Goal: Task Accomplishment & Management: Use online tool/utility

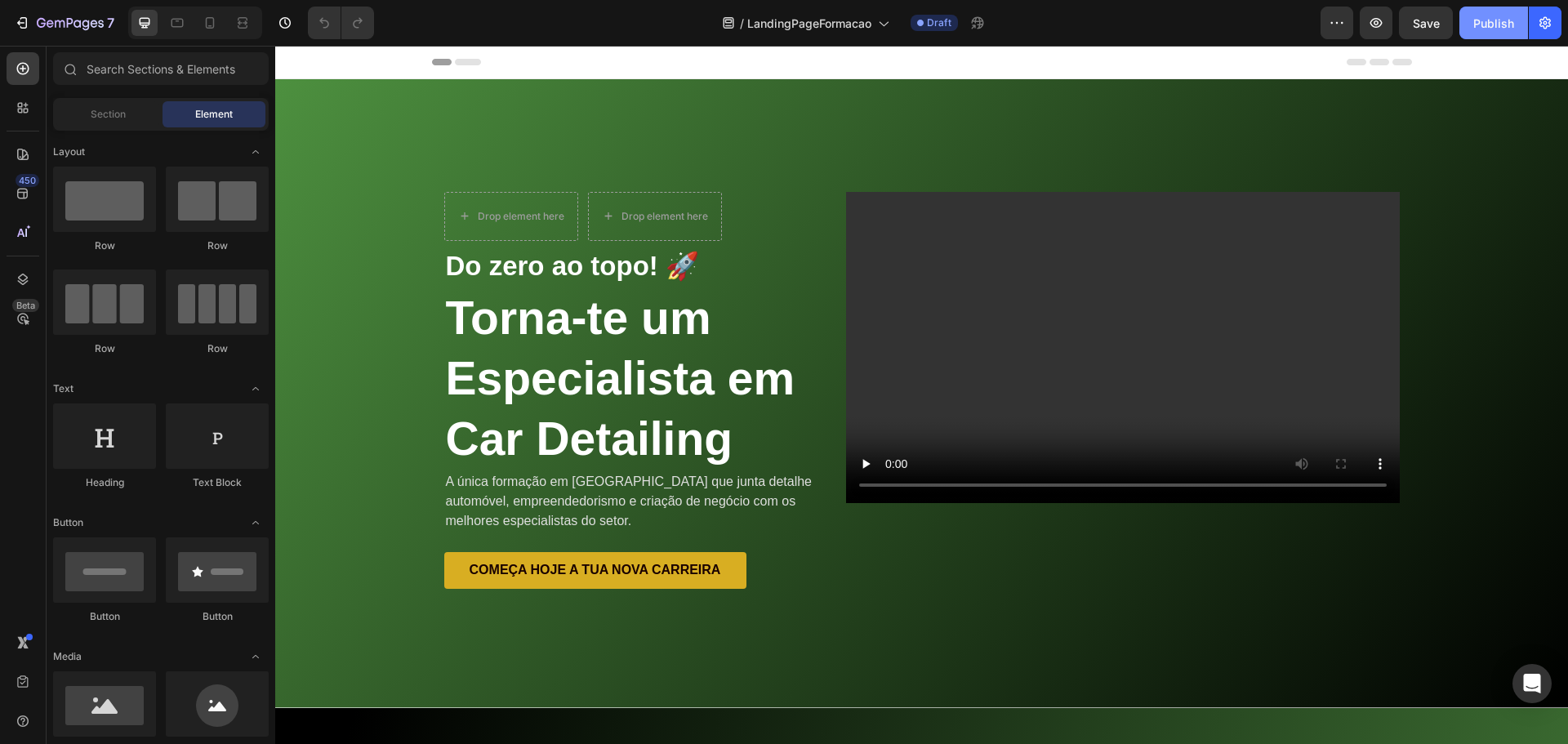
click at [1488, 19] on div "Publish" at bounding box center [1494, 23] width 41 height 18
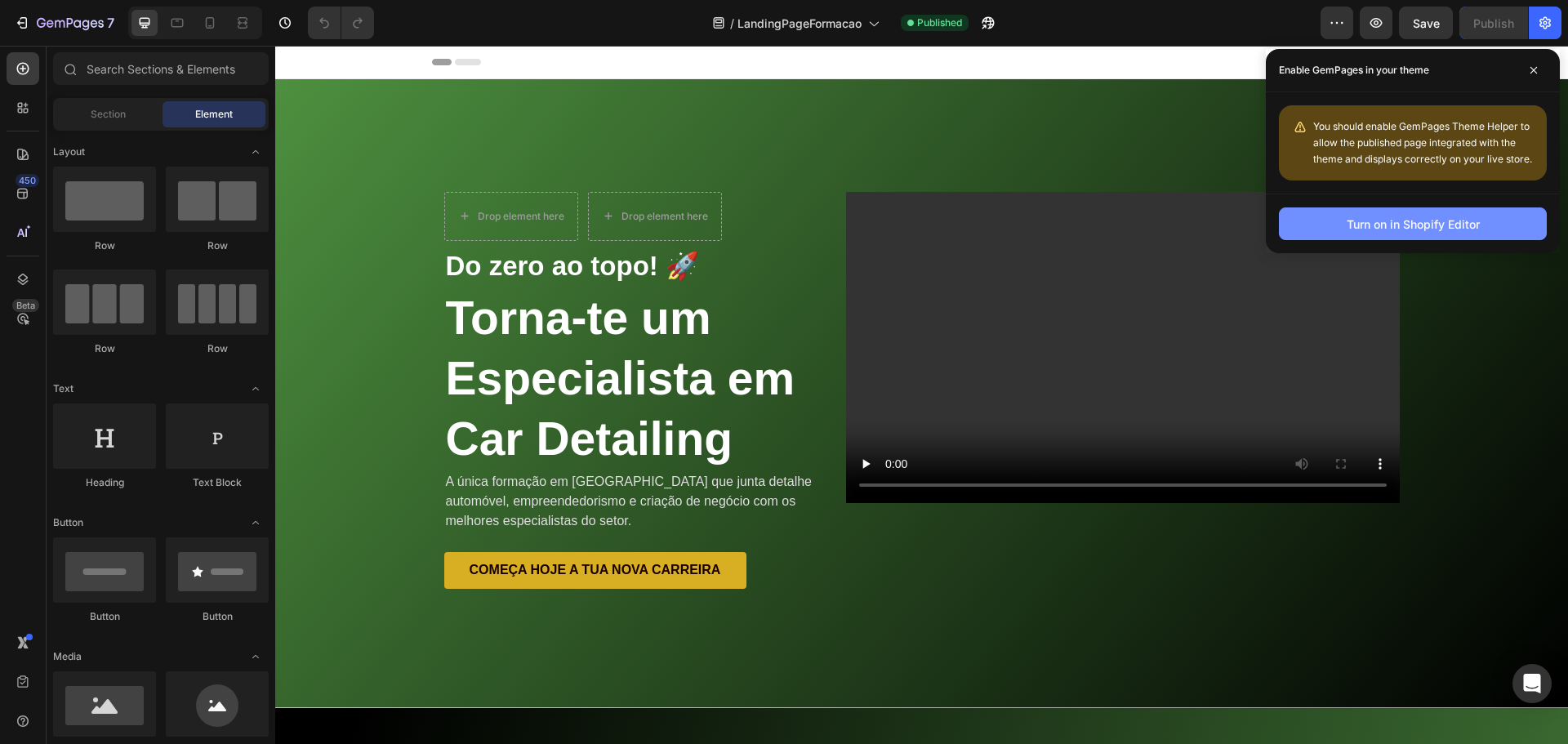
click at [1438, 222] on div "Turn on in Shopify Editor" at bounding box center [1412, 224] width 133 height 18
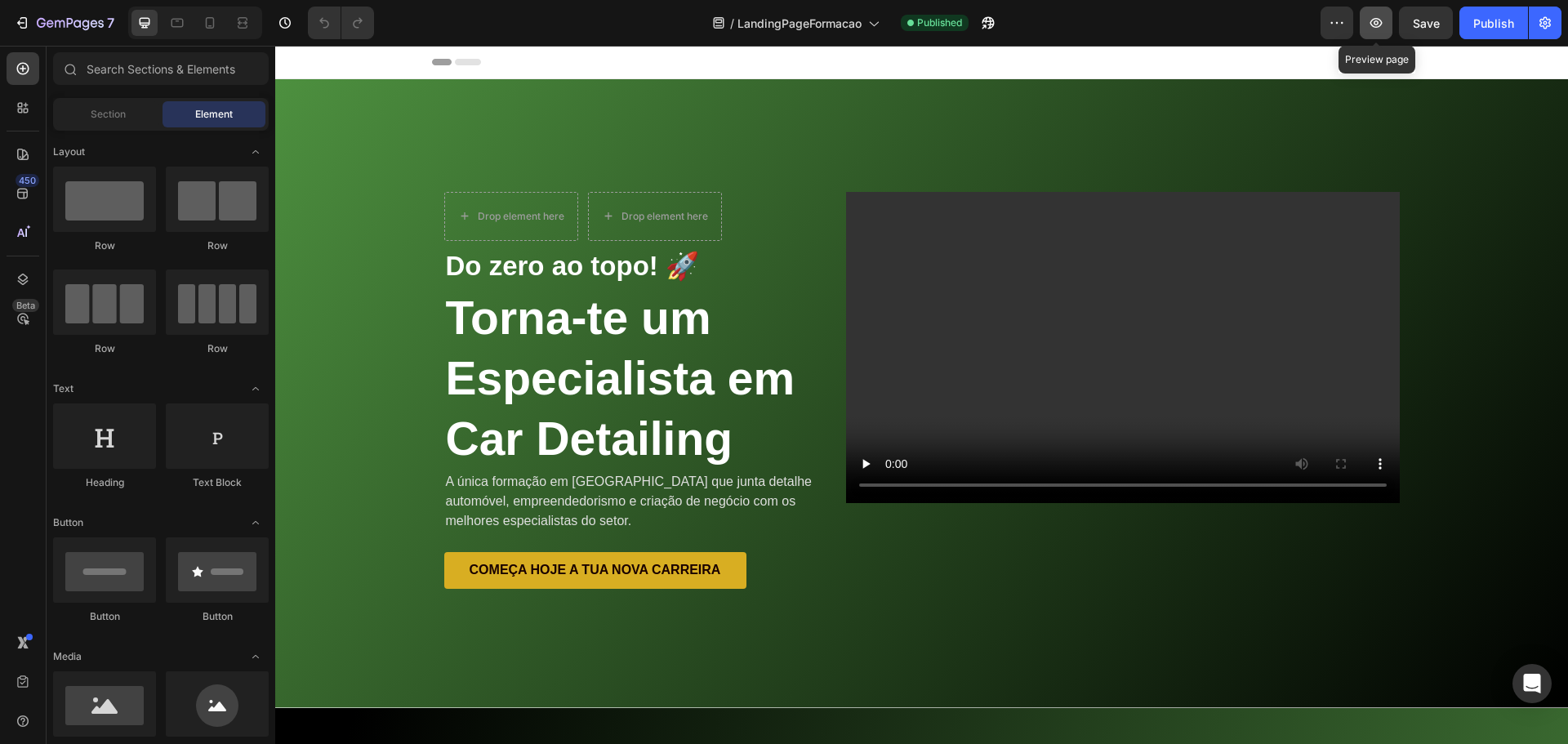
click at [1370, 23] on icon "button" at bounding box center [1376, 23] width 17 height 17
click at [1533, 27] on button "button" at bounding box center [1545, 23] width 33 height 33
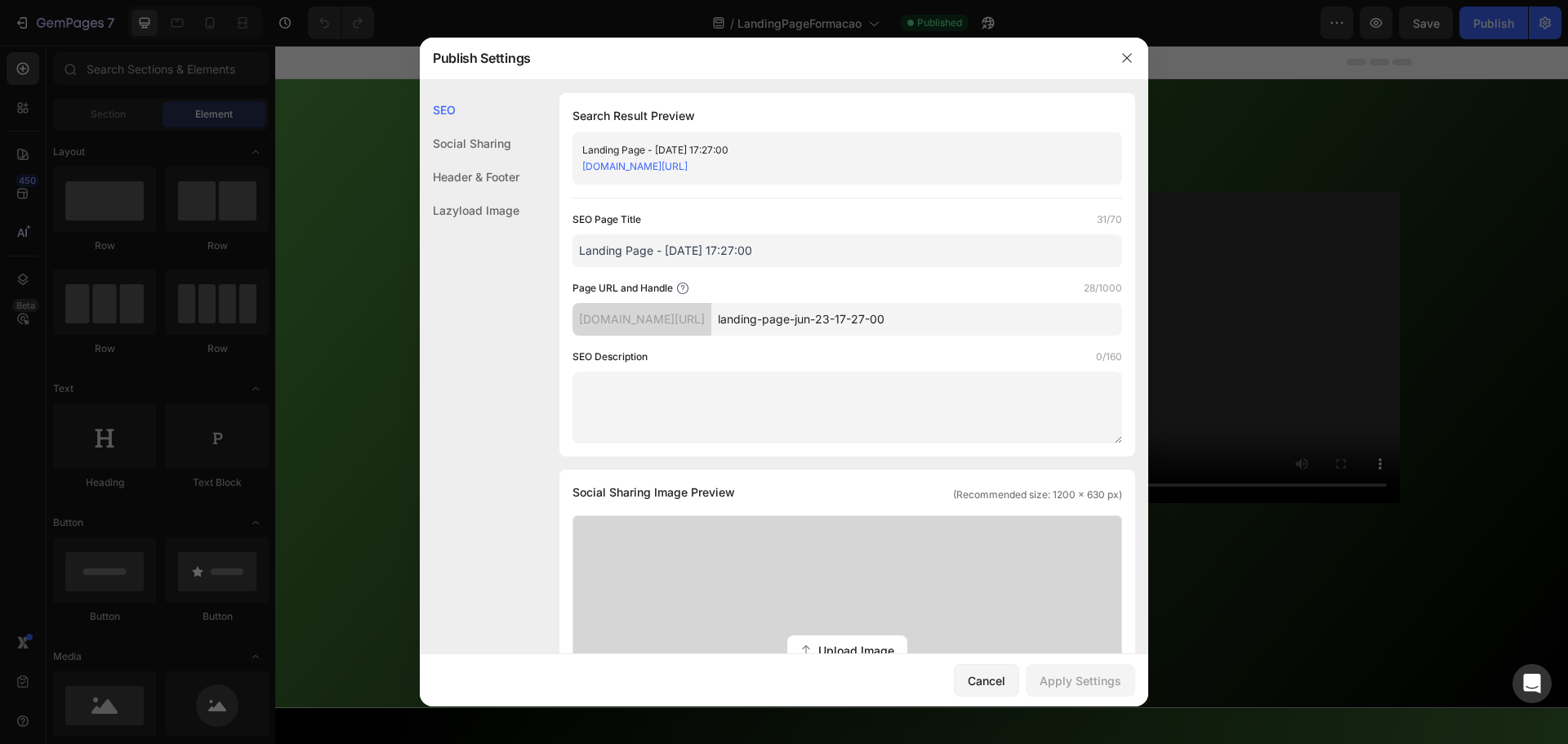
drag, startPoint x: 927, startPoint y: 324, endPoint x: 724, endPoint y: 332, distance: 203.2
click at [724, 332] on div "b01af5.myshopify.com/pages/ landing-page-jun-23-17-27-00" at bounding box center [847, 318] width 549 height 33
type input "formacao"
click at [507, 160] on div "Social Sharing" at bounding box center [469, 176] width 100 height 33
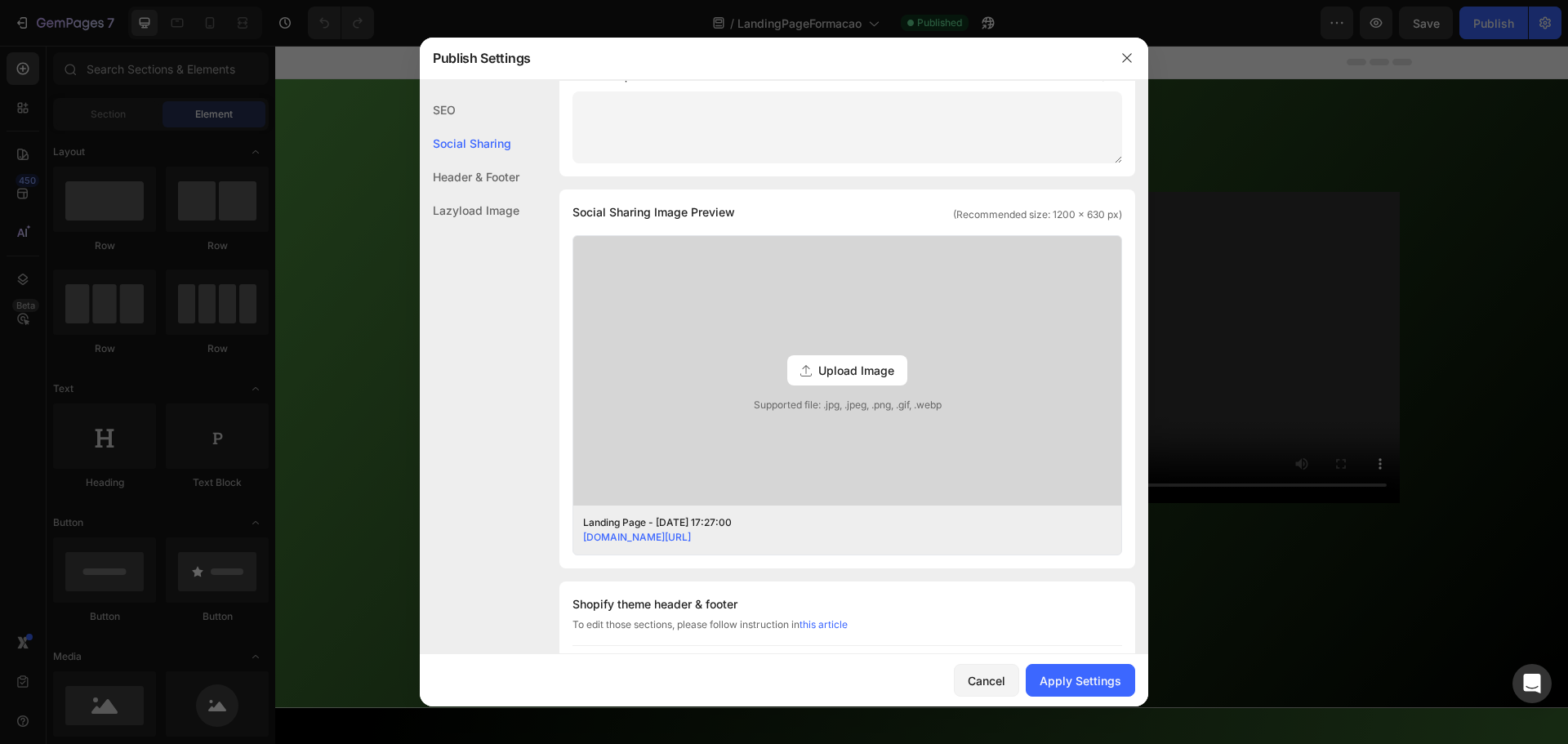
scroll to position [373, 0]
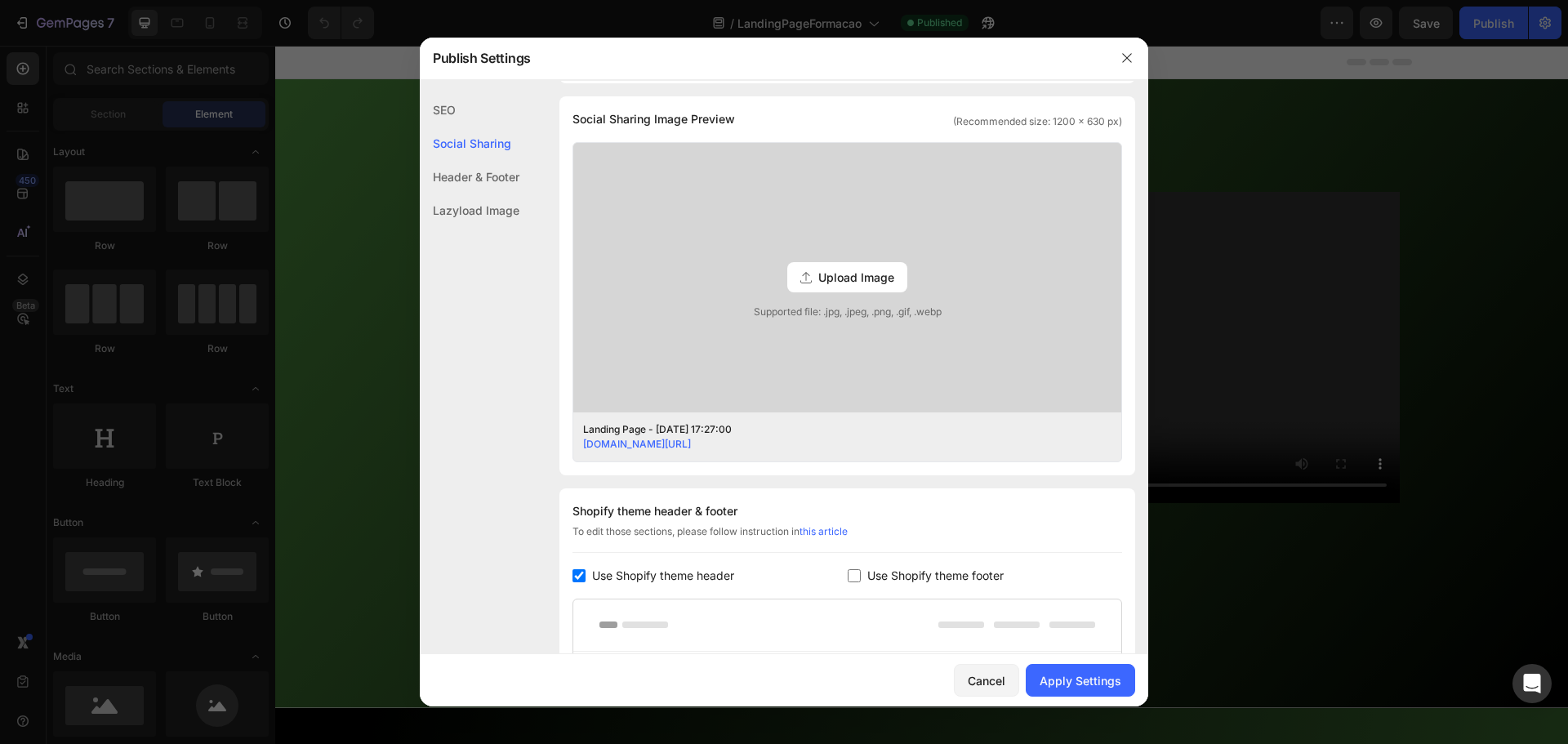
click at [502, 193] on div "Header & Footer" at bounding box center [469, 210] width 100 height 33
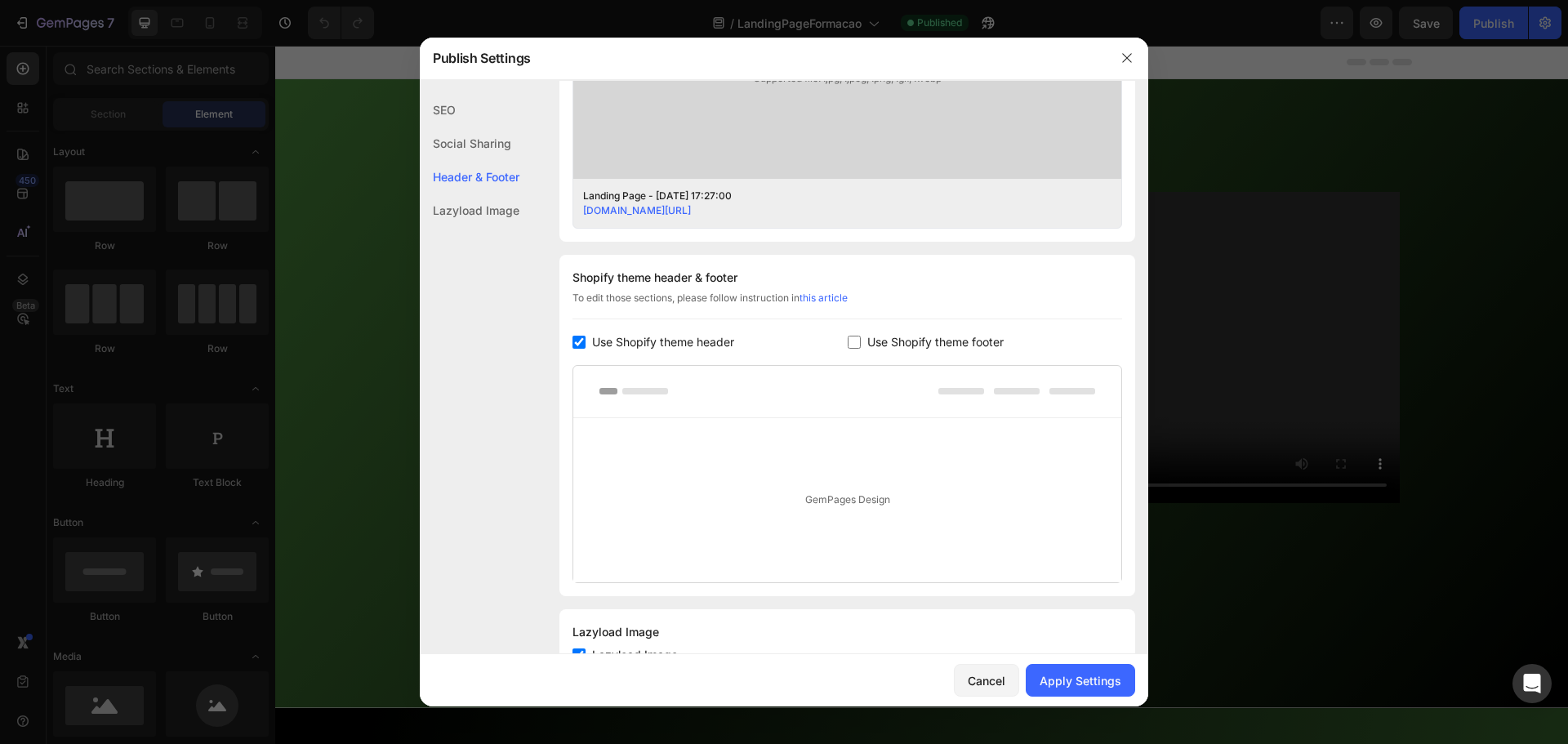
scroll to position [669, 0]
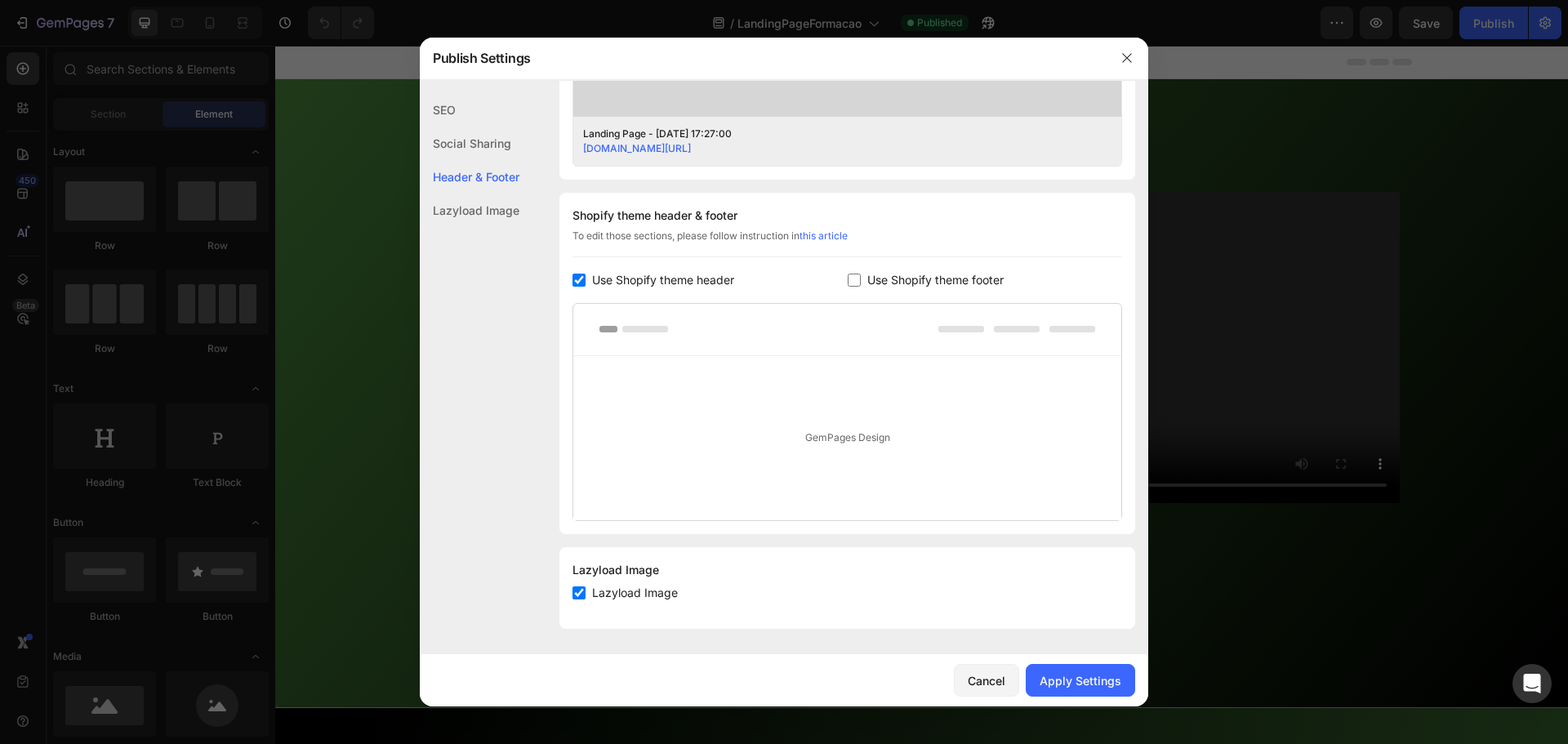
click at [501, 212] on div "Lazyload Image" at bounding box center [469, 210] width 100 height 33
click at [1081, 672] on div "Apply Settings" at bounding box center [1080, 680] width 82 height 18
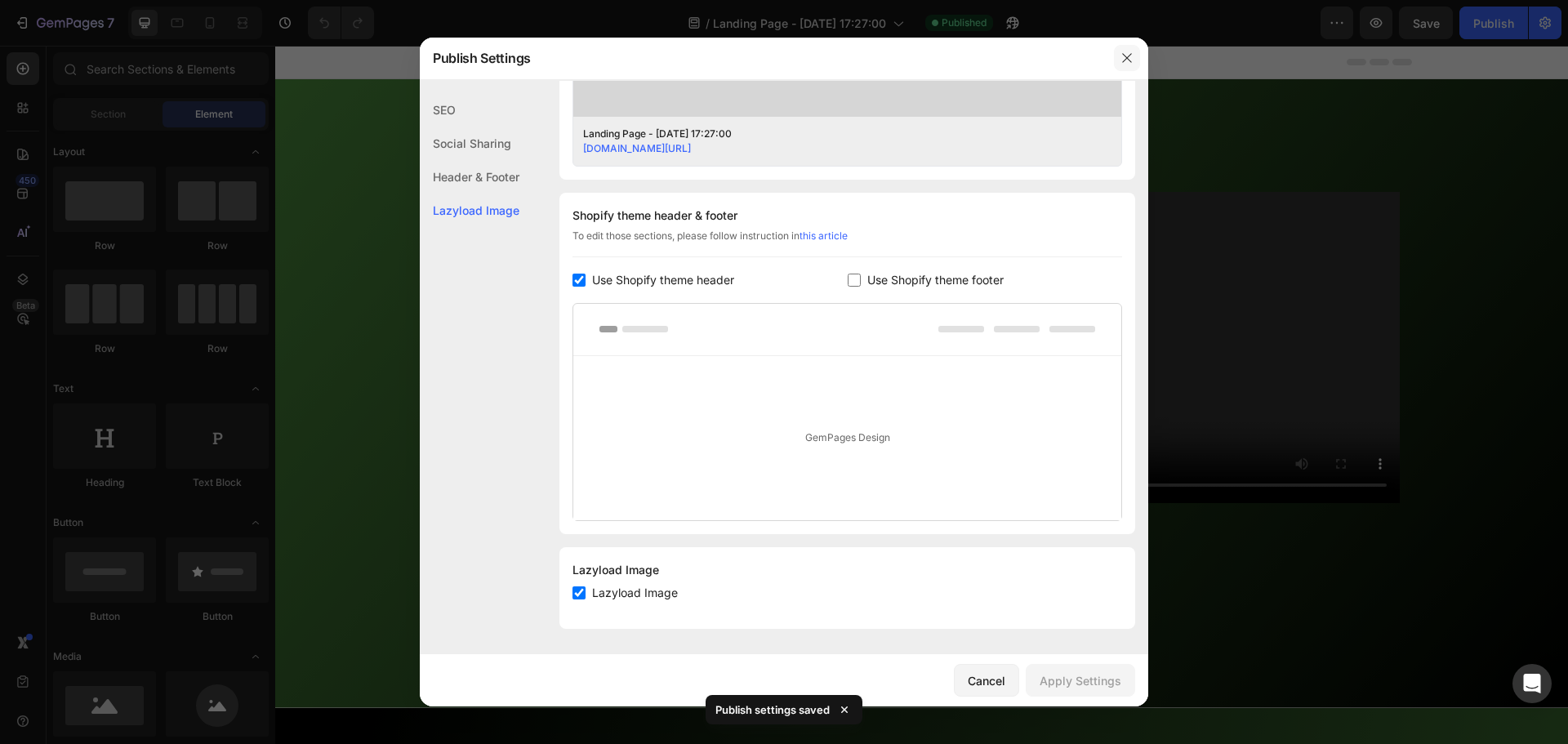
click at [1131, 57] on icon "button" at bounding box center [1127, 59] width 13 height 13
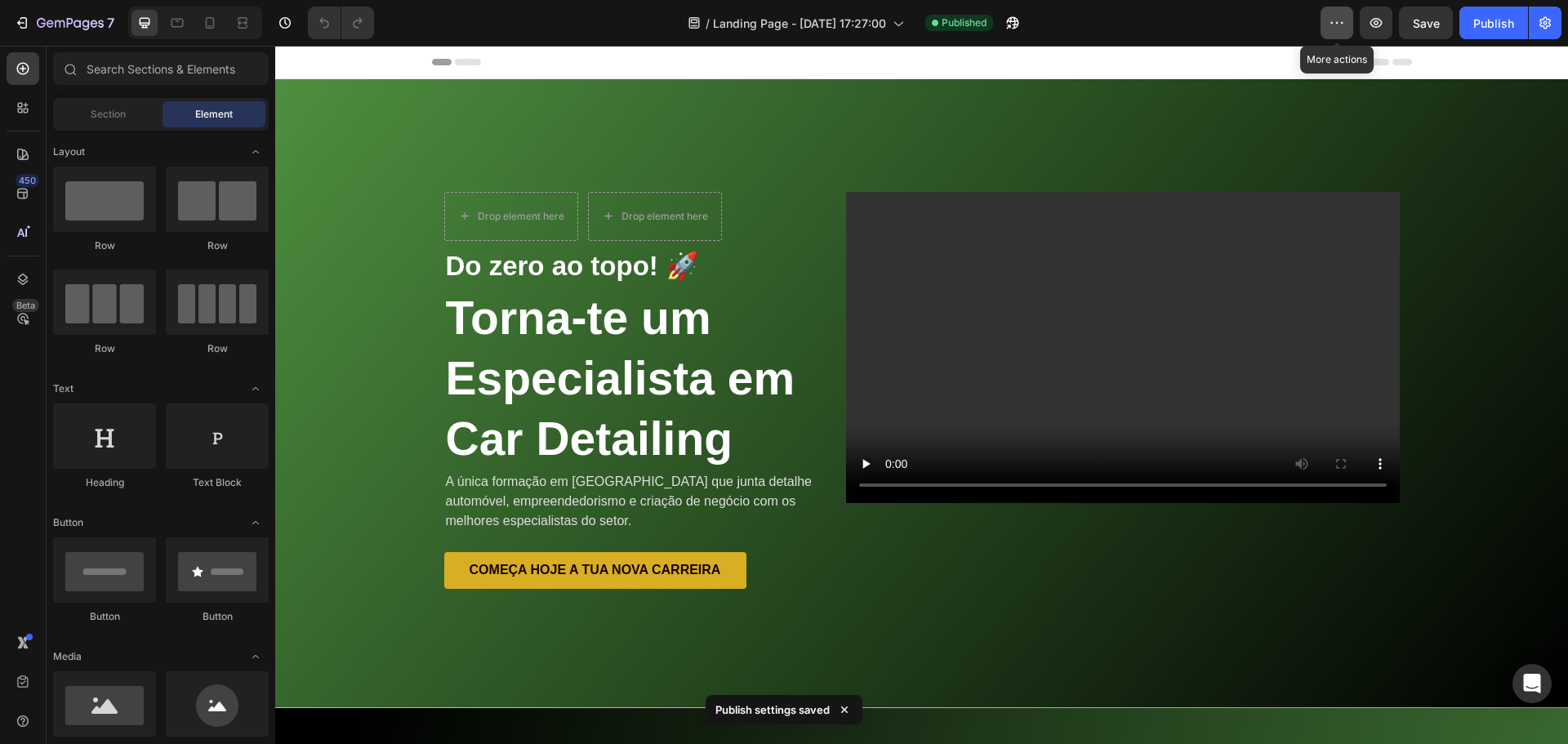
click at [1344, 20] on icon "button" at bounding box center [1337, 23] width 17 height 17
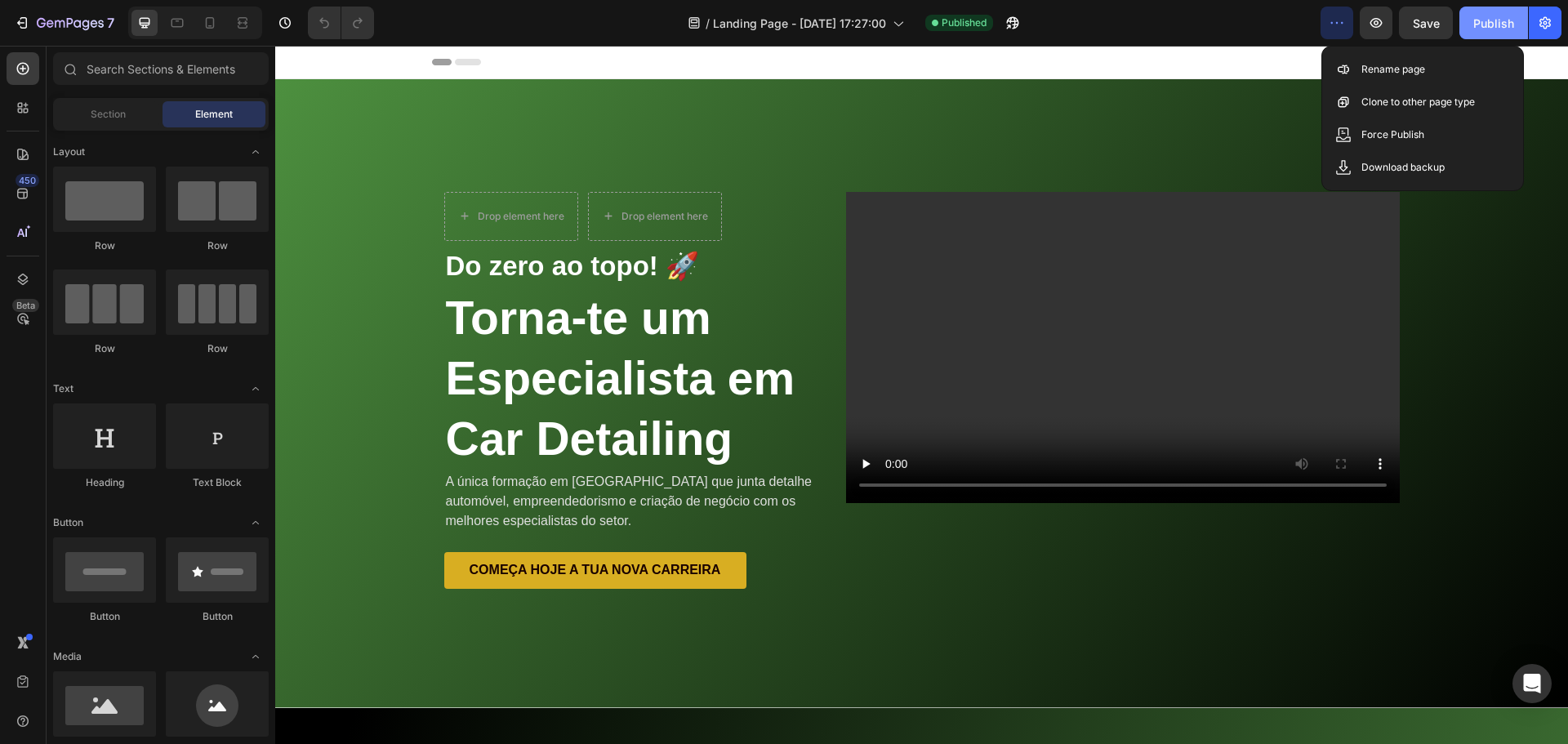
click at [1499, 23] on div "Publish" at bounding box center [1494, 23] width 41 height 18
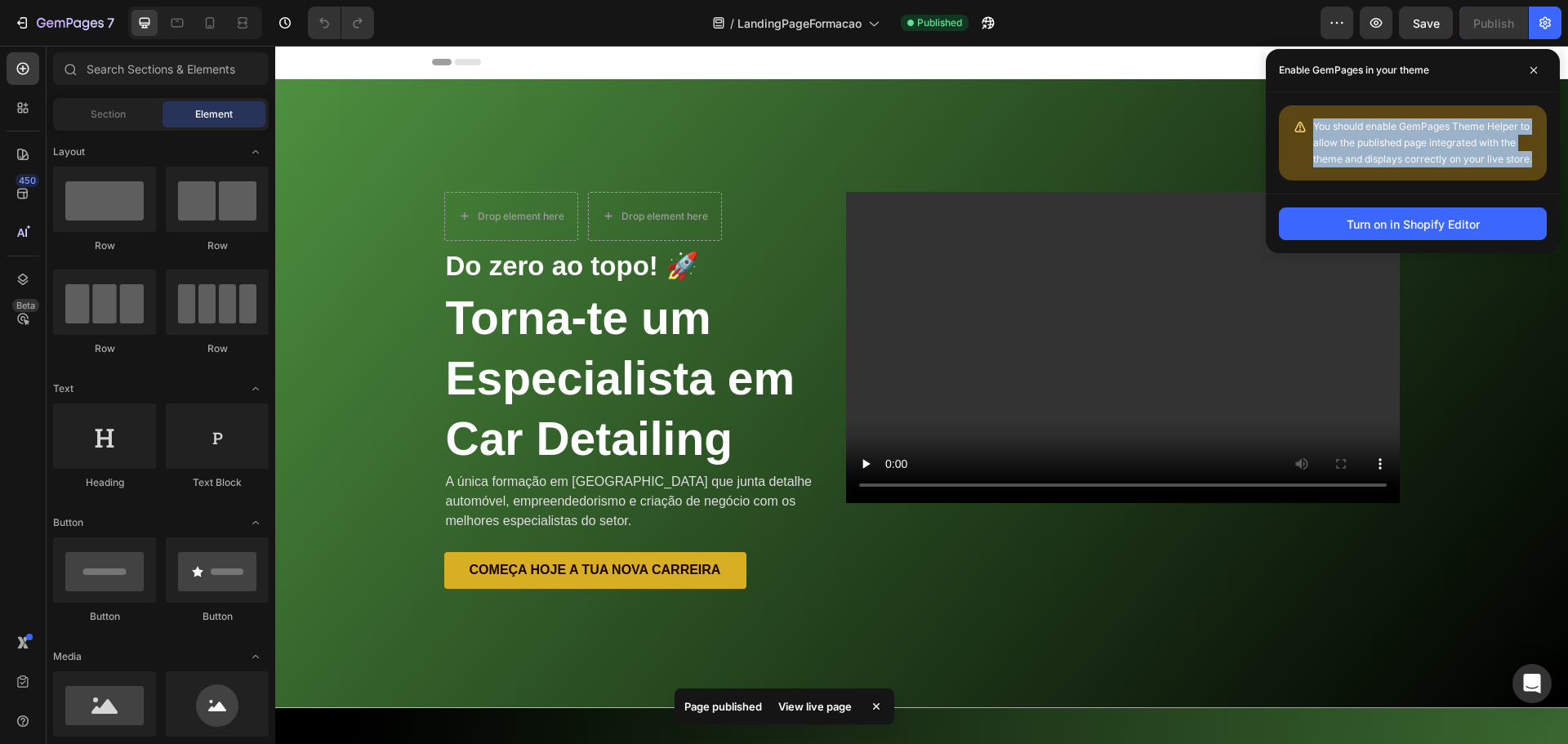
drag, startPoint x: 1539, startPoint y: 157, endPoint x: 1308, endPoint y: 118, distance: 234.3
click at [1308, 118] on div "You should enable GemPages Theme Helper to allow the published page integrated …" at bounding box center [1412, 143] width 268 height 75
click at [1494, 173] on div "You should enable GemPages Theme Helper to allow the published page integrated …" at bounding box center [1412, 143] width 268 height 75
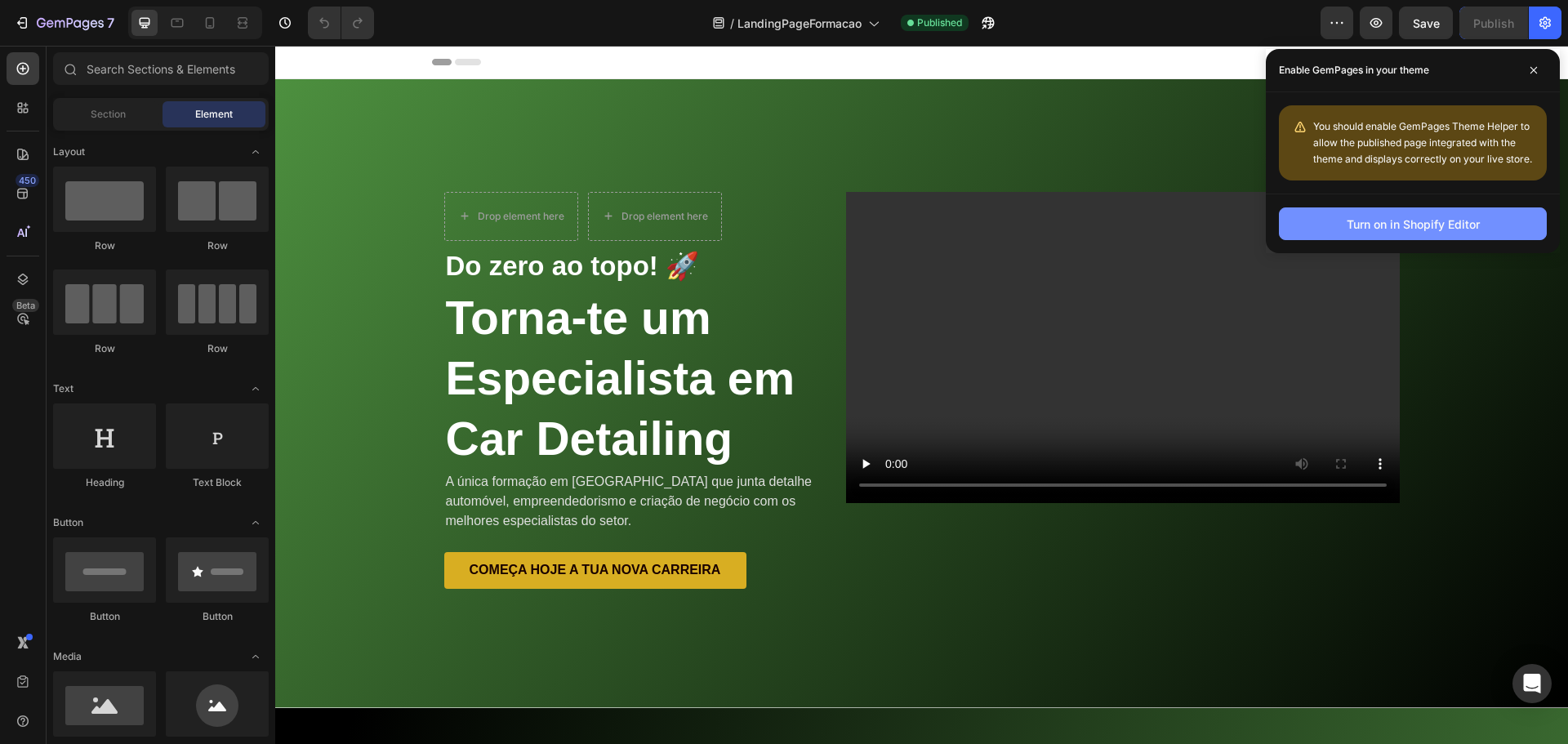
click at [1443, 226] on div "Turn on in Shopify Editor" at bounding box center [1412, 224] width 133 height 18
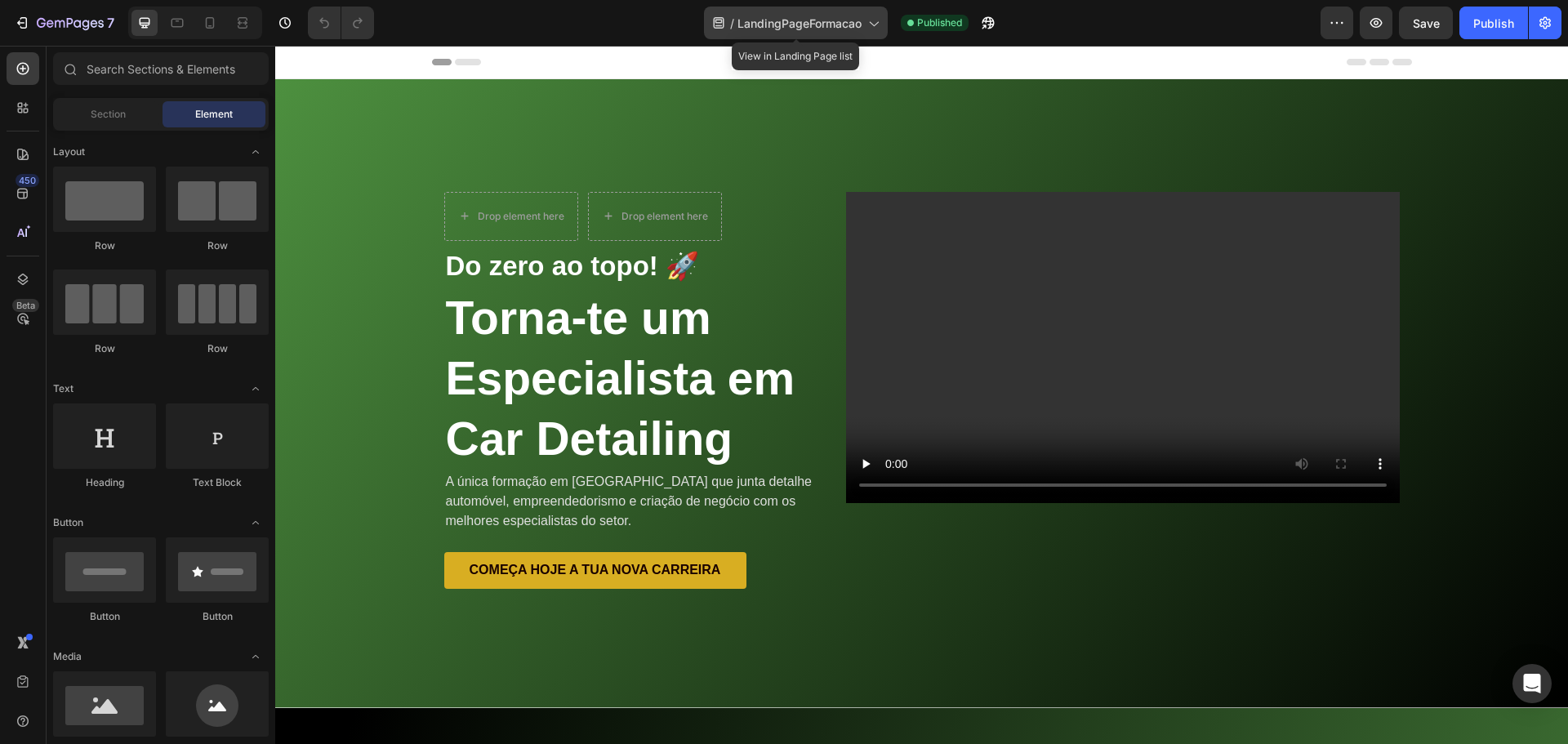
click at [845, 38] on div "/ LandingPageFormacao" at bounding box center [796, 23] width 184 height 33
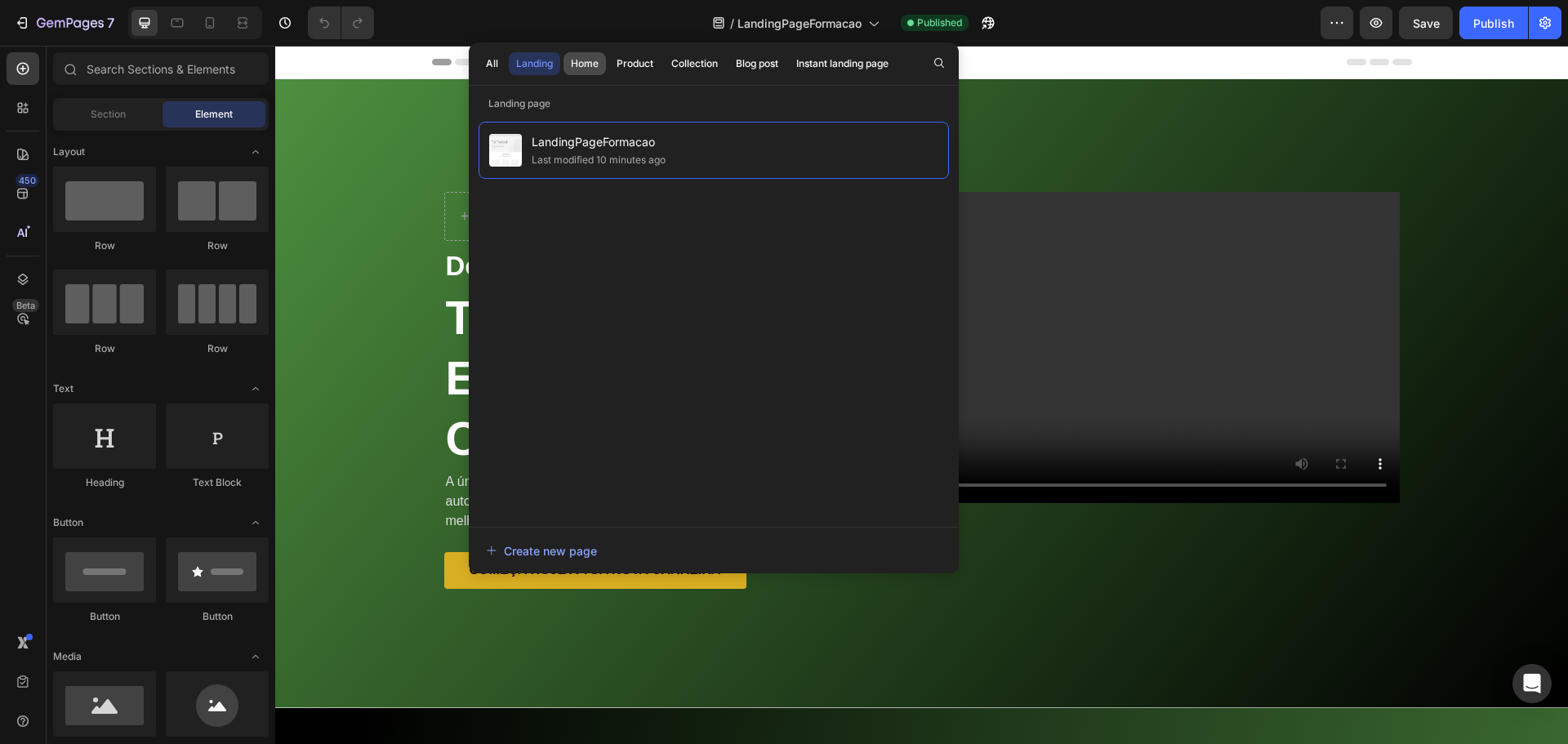
click at [580, 64] on div "Home" at bounding box center [585, 64] width 28 height 15
click at [636, 68] on div "Product" at bounding box center [635, 64] width 37 height 15
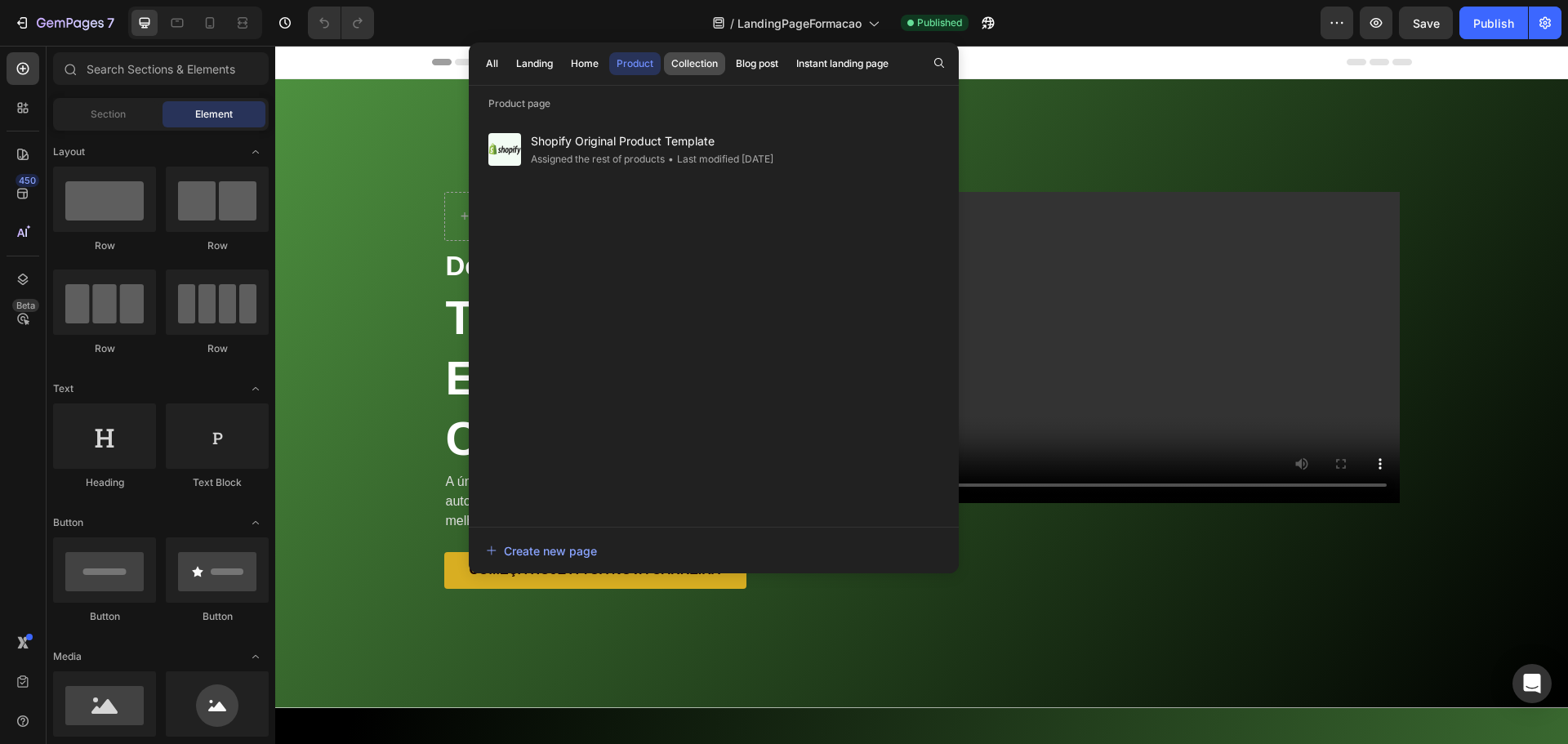
click at [678, 62] on div "Collection" at bounding box center [695, 64] width 47 height 15
click at [804, 69] on div "Instant landing page" at bounding box center [842, 64] width 92 height 15
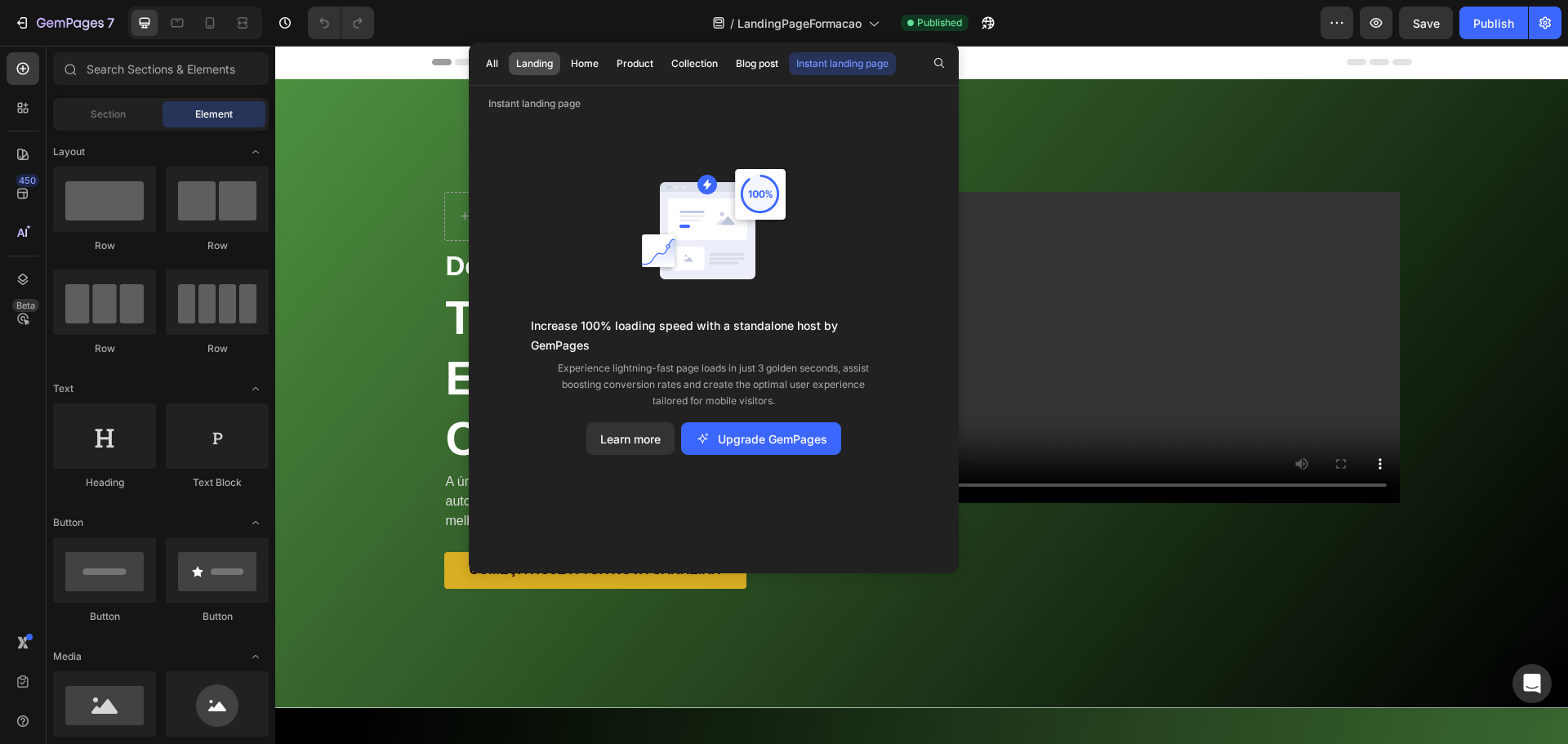
click at [540, 59] on div "Landing" at bounding box center [534, 64] width 37 height 15
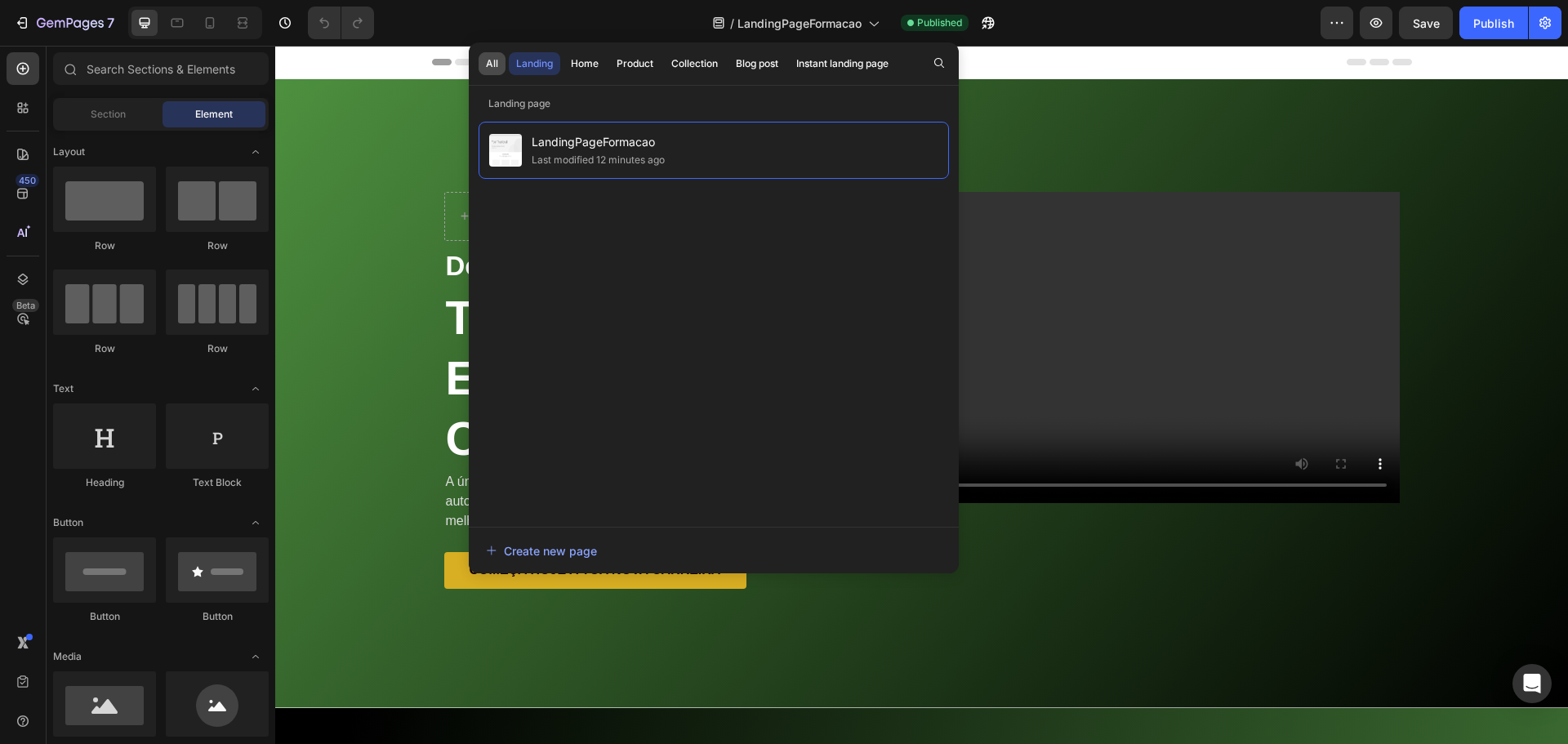
click at [500, 54] on button "All" at bounding box center [492, 64] width 27 height 23
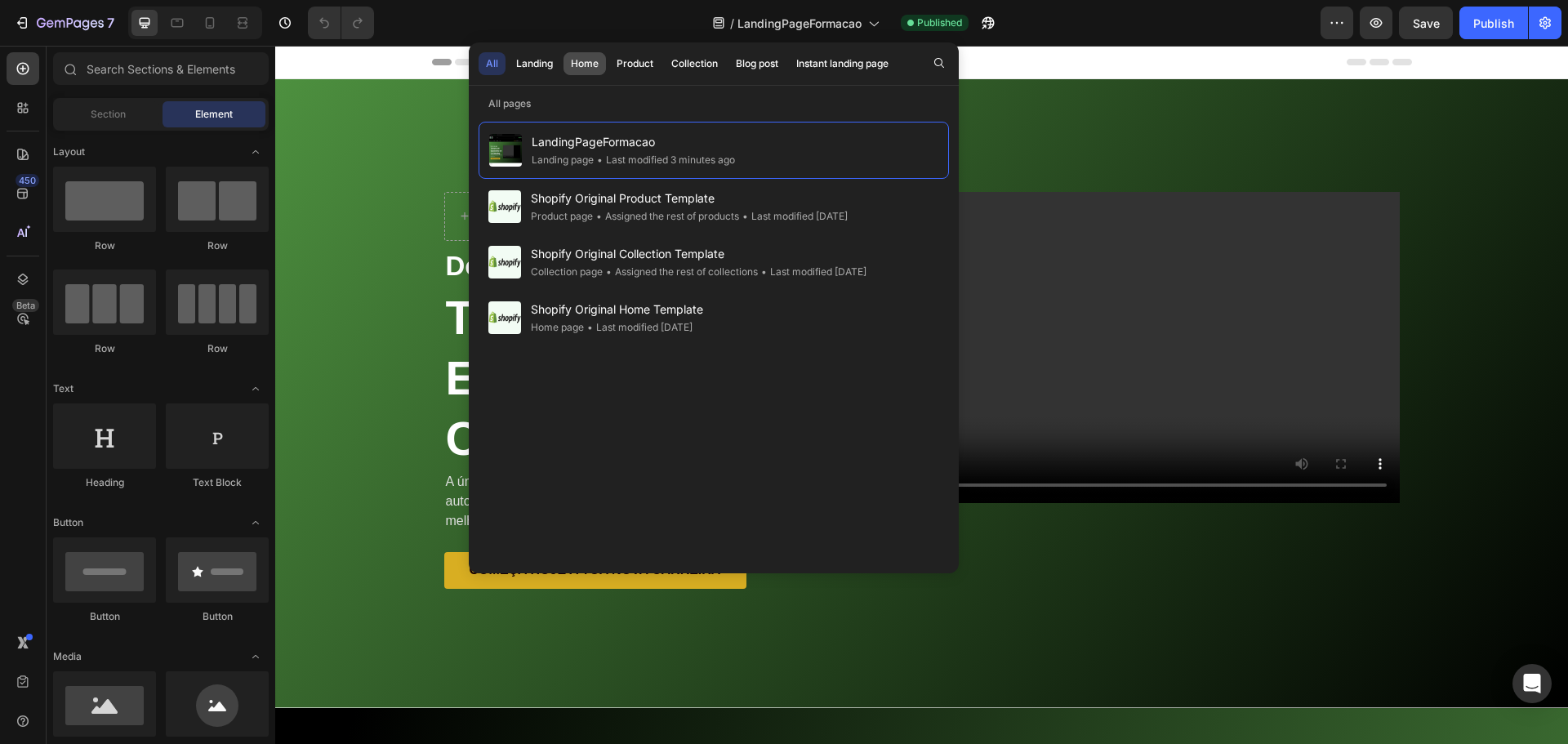
click at [580, 64] on div "Home" at bounding box center [585, 64] width 28 height 15
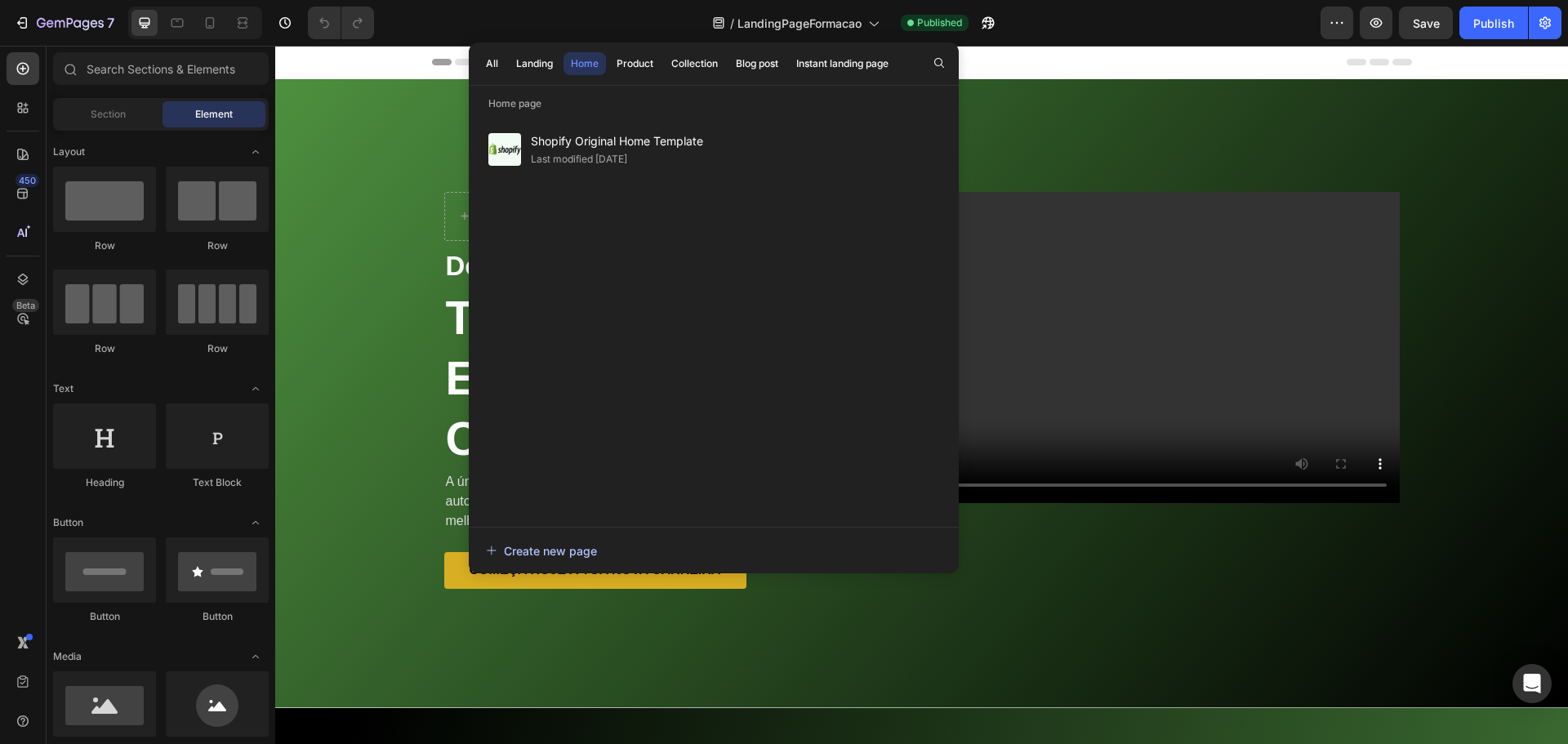
click at [542, 553] on div "Create new page" at bounding box center [541, 550] width 111 height 18
click at [36, 22] on div "7" at bounding box center [64, 23] width 100 height 19
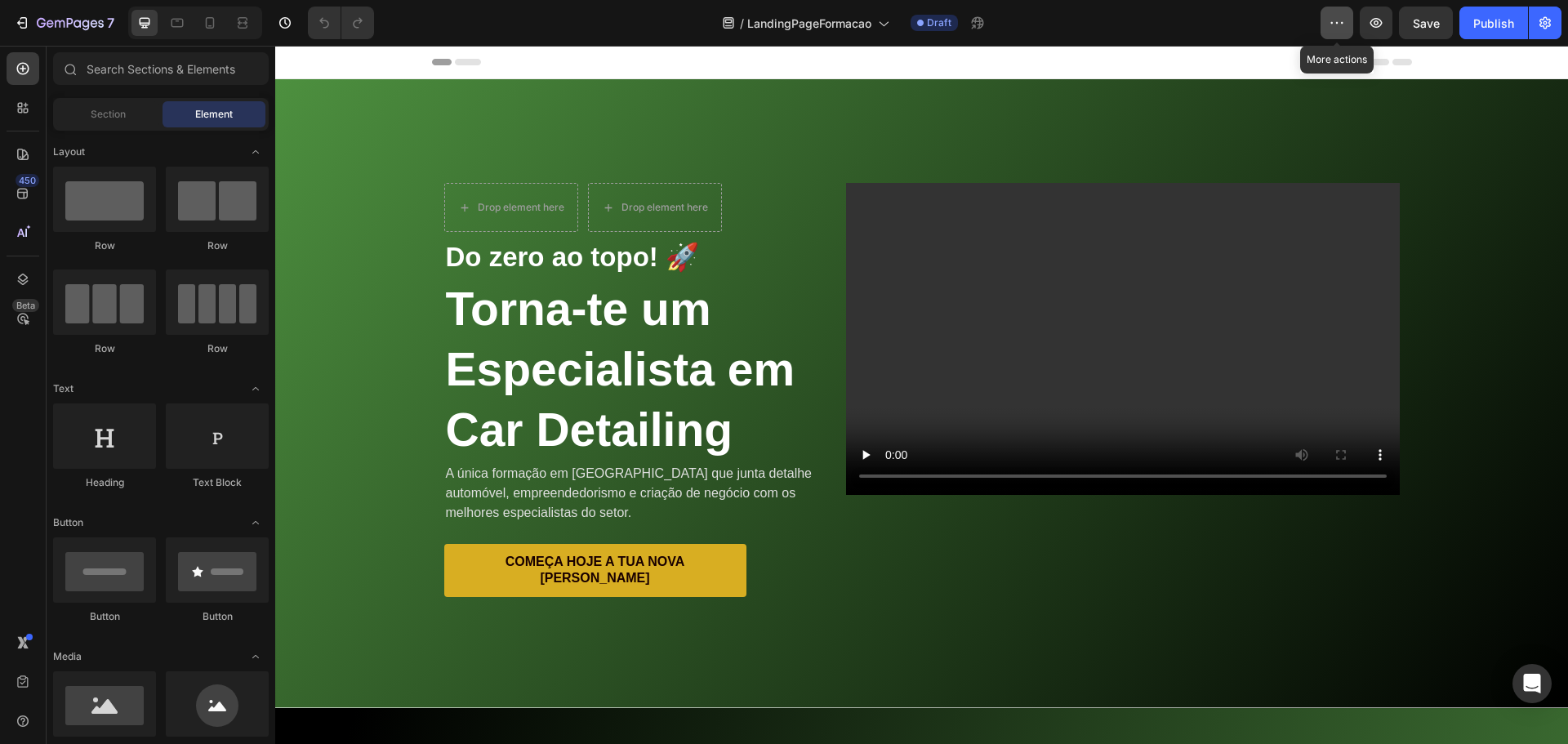
click at [1331, 28] on icon "button" at bounding box center [1337, 23] width 17 height 17
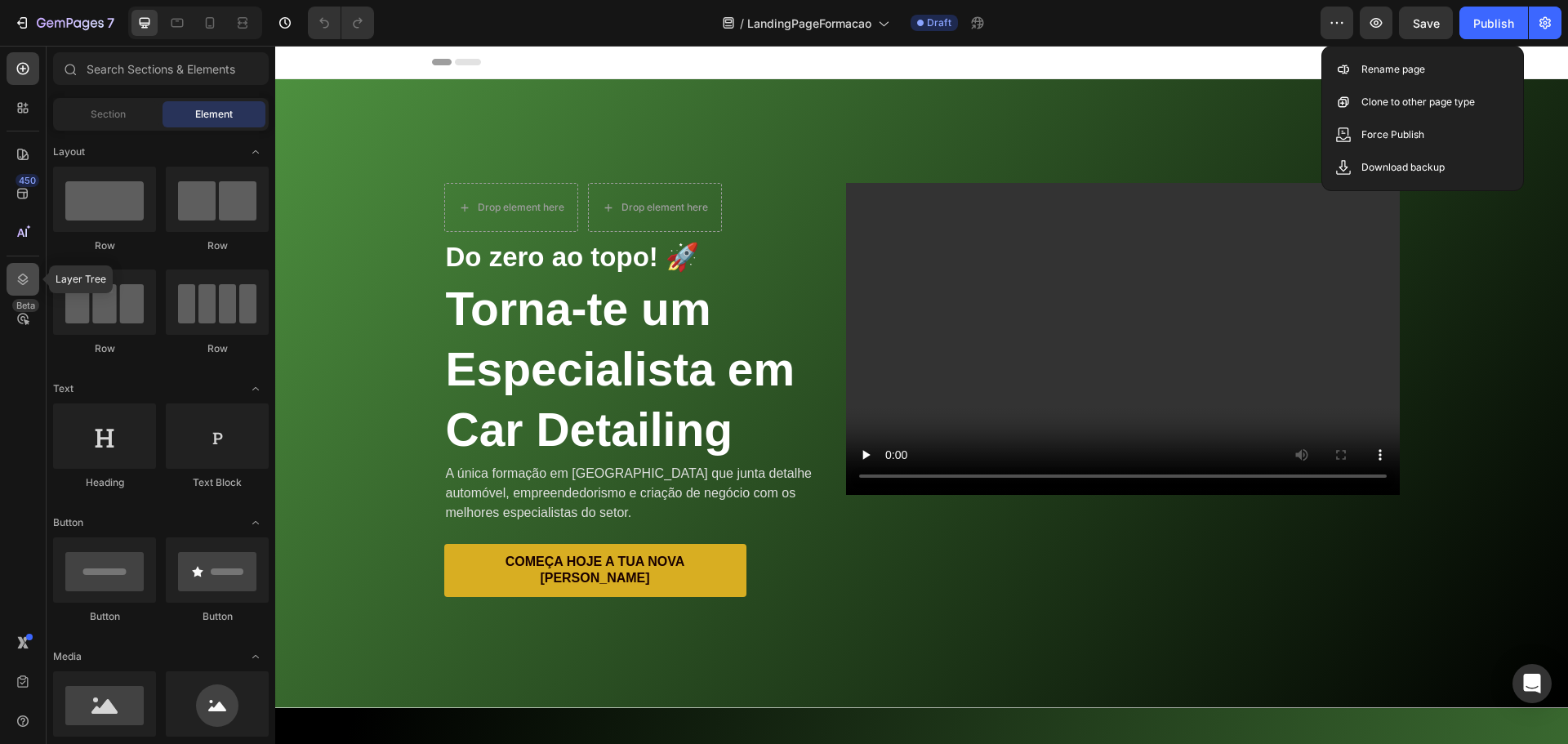
click at [19, 287] on icon at bounding box center [23, 279] width 17 height 17
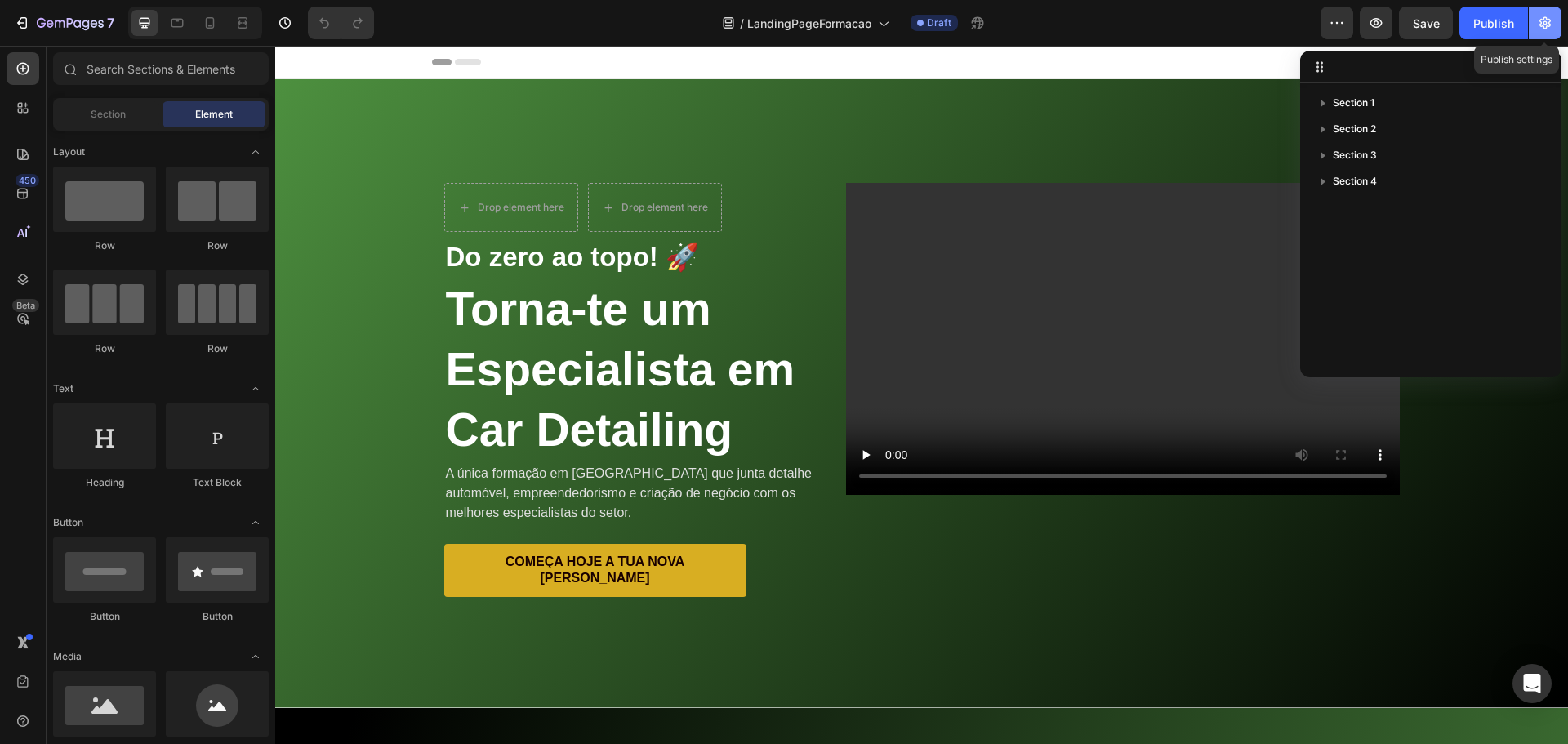
click at [1540, 28] on icon "button" at bounding box center [1545, 23] width 17 height 17
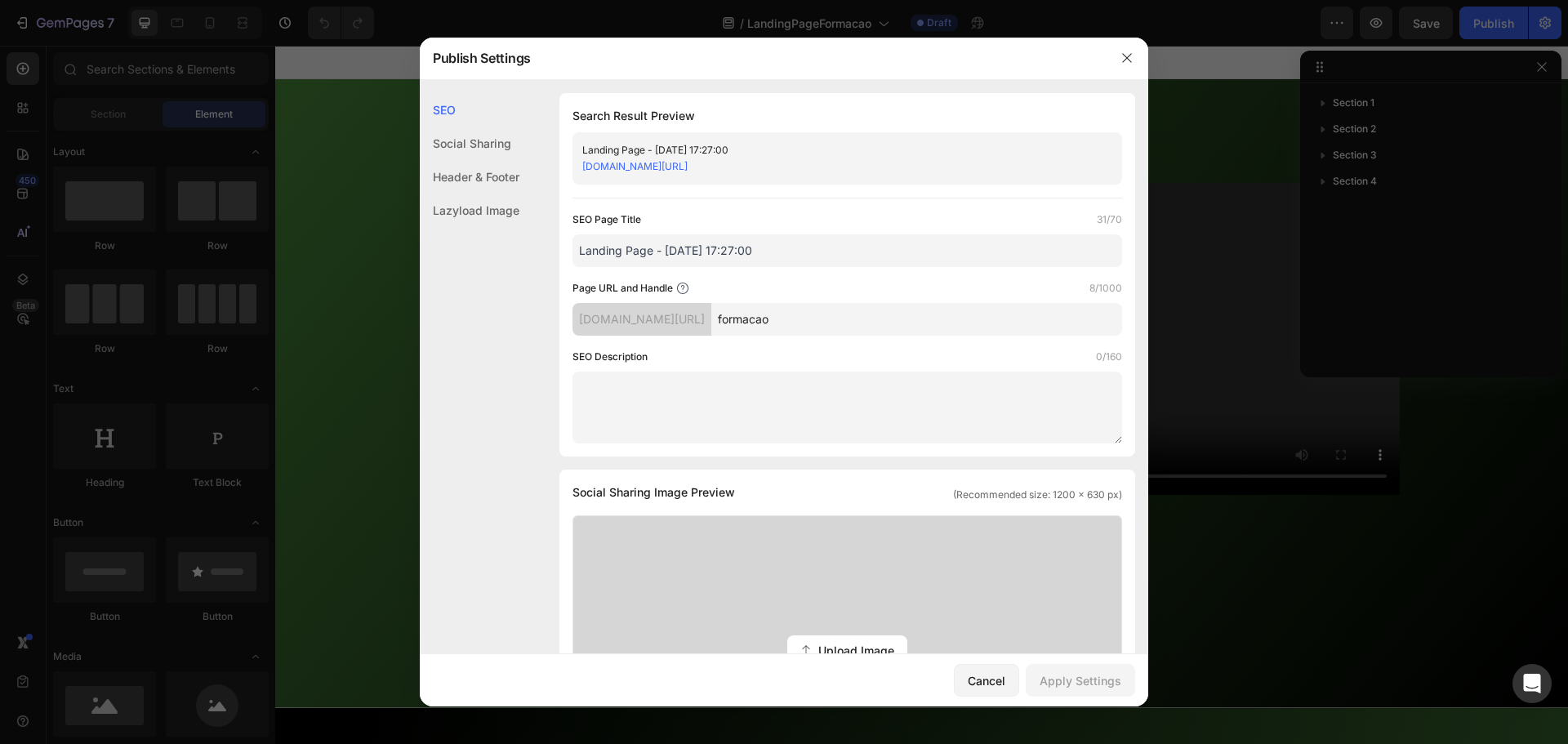
drag, startPoint x: 666, startPoint y: 256, endPoint x: 829, endPoint y: 264, distance: 163.2
click at [829, 264] on input "Landing Page - [DATE] 17:27:00" at bounding box center [847, 250] width 549 height 33
type input "L"
type input "F"
drag, startPoint x: 752, startPoint y: 247, endPoint x: 576, endPoint y: 268, distance: 177.2
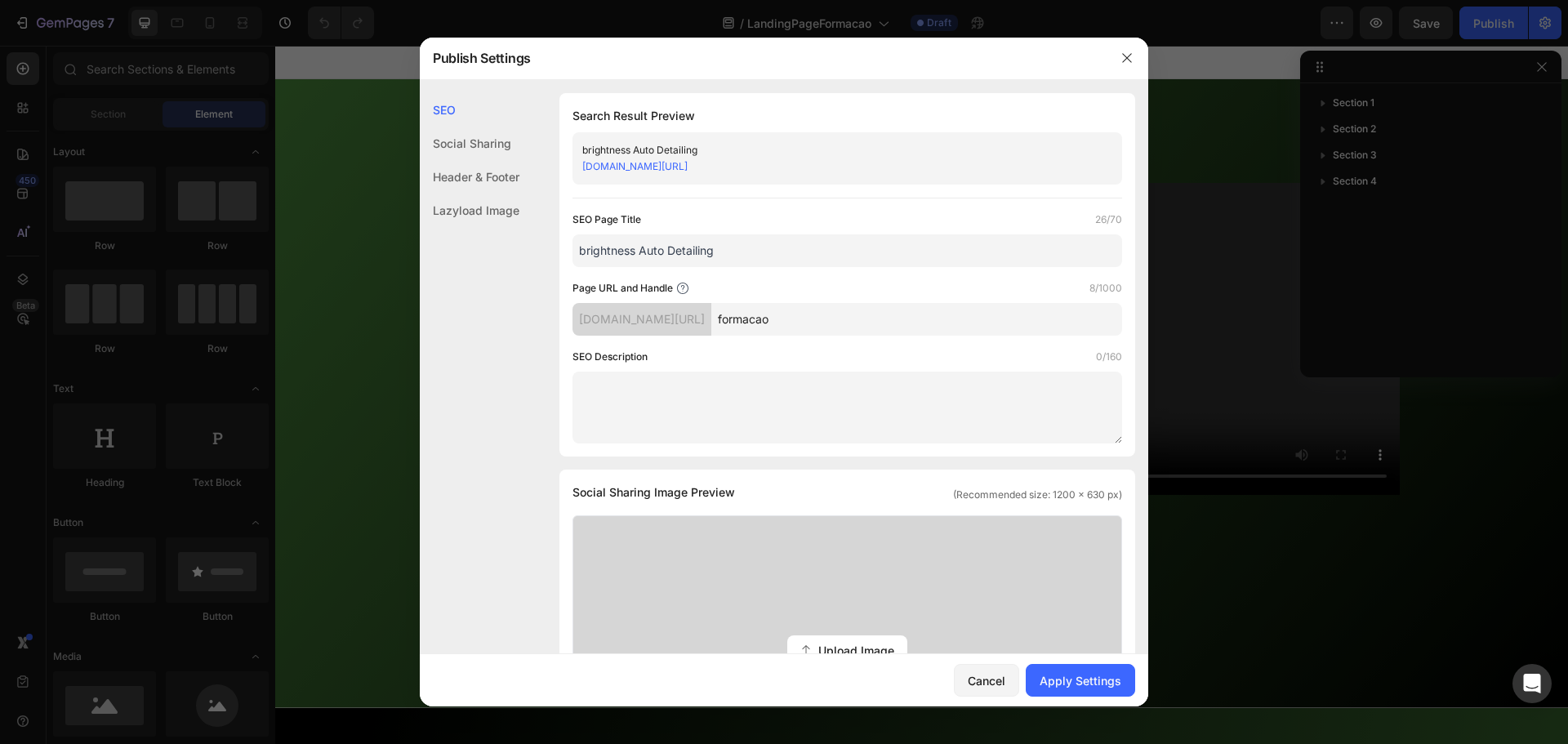
click at [576, 268] on div "SEO Page Title 26/70 brightness Auto Detailing Page URL and Handle 8/1000 [DOMA…" at bounding box center [847, 327] width 549 height 232
type input "Formação Car Detailing"
click at [827, 325] on input "formacao" at bounding box center [917, 318] width 411 height 33
type input "f"
type input "formacao"
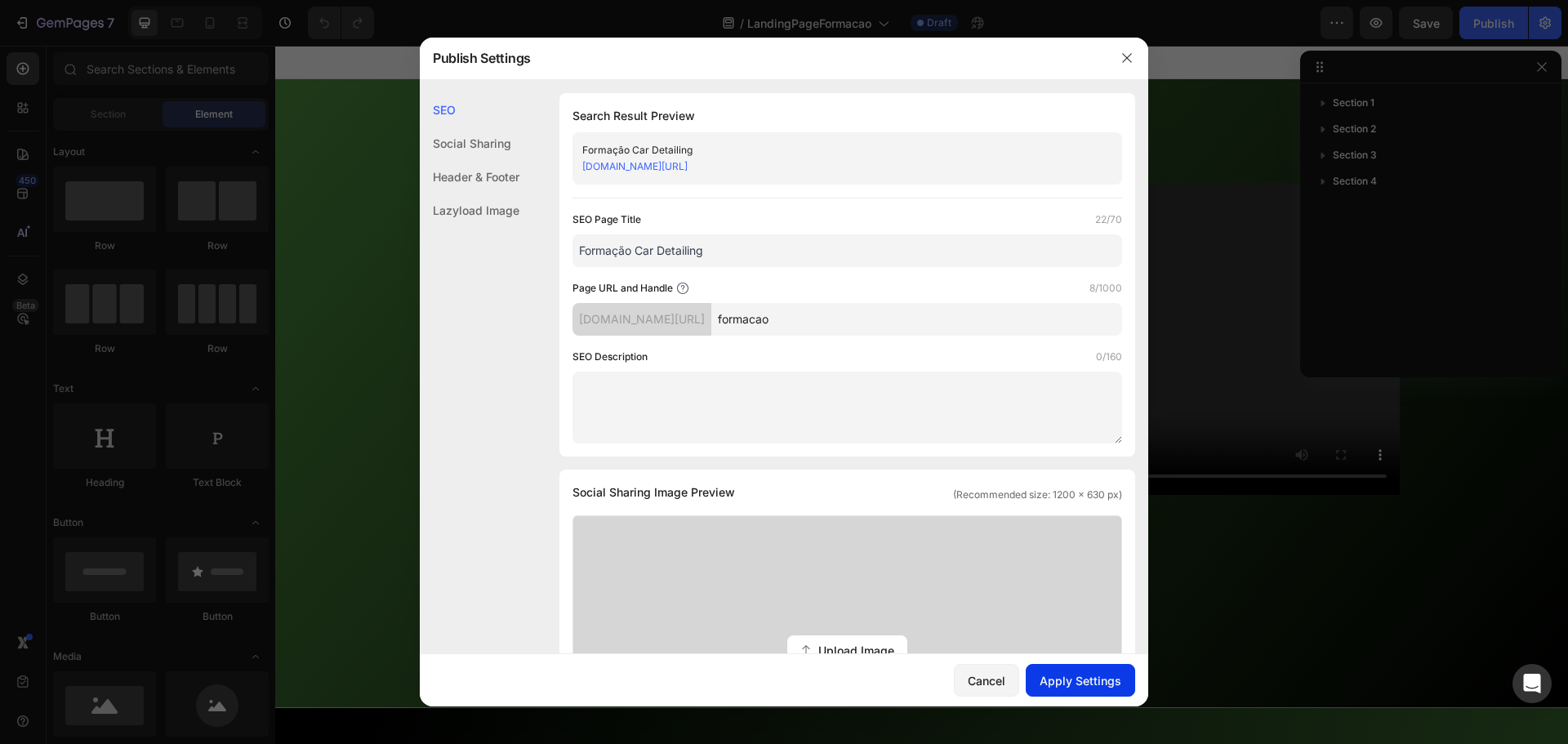
click at [1101, 670] on button "Apply Settings" at bounding box center [1080, 680] width 110 height 33
click at [1128, 47] on button "button" at bounding box center [1126, 58] width 26 height 26
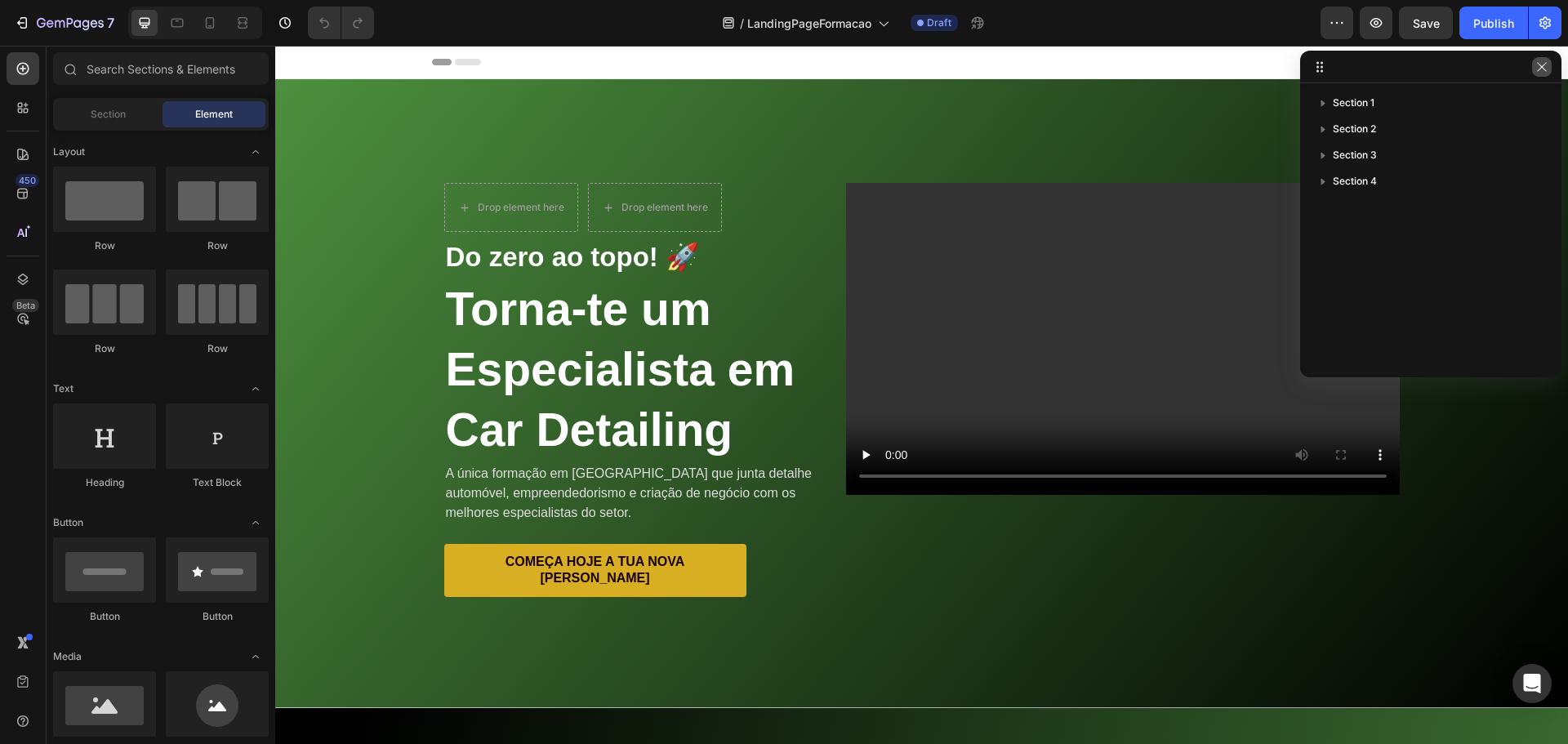
click at [1550, 66] on button "button" at bounding box center [1541, 66] width 19 height 19
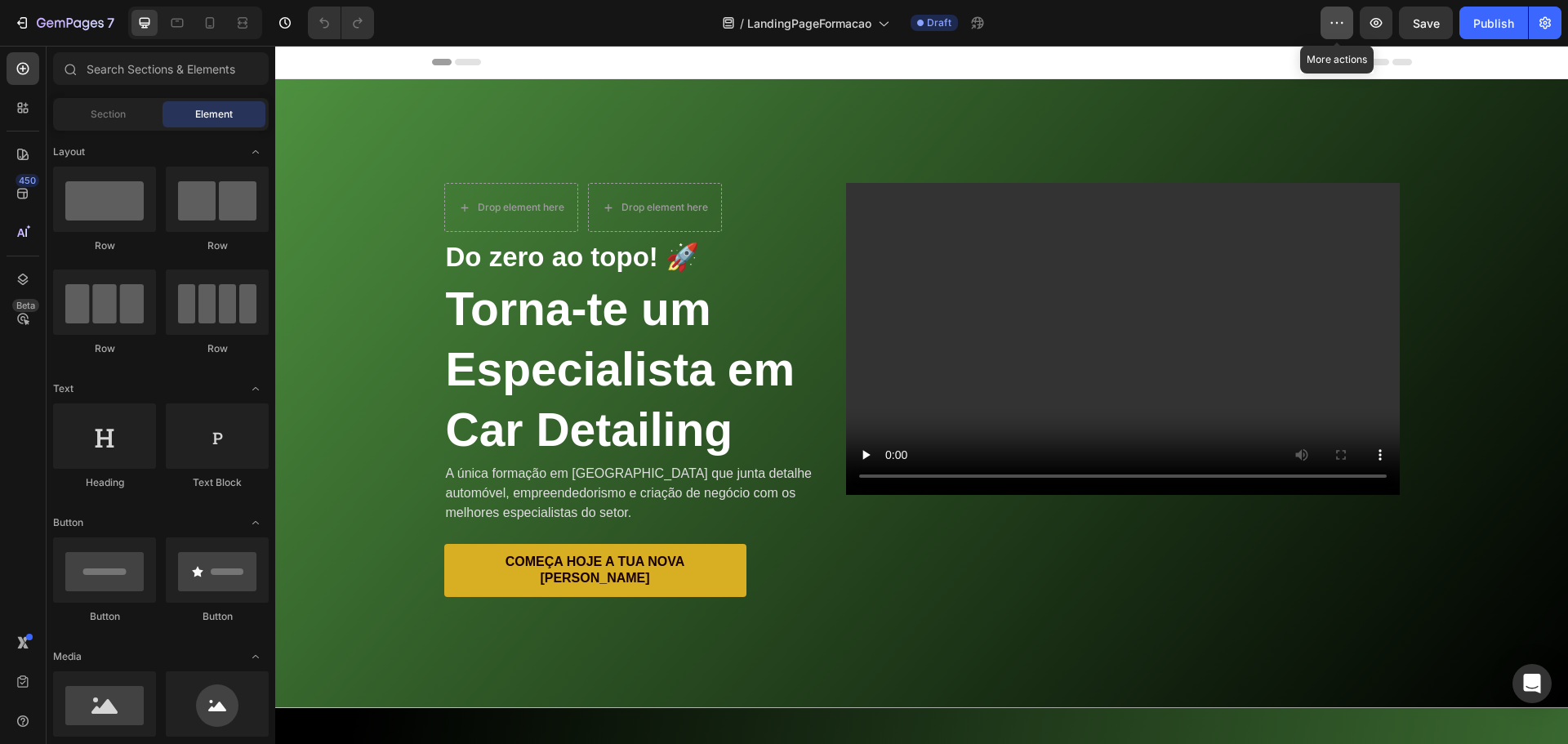
click at [1340, 20] on icon "button" at bounding box center [1337, 23] width 17 height 17
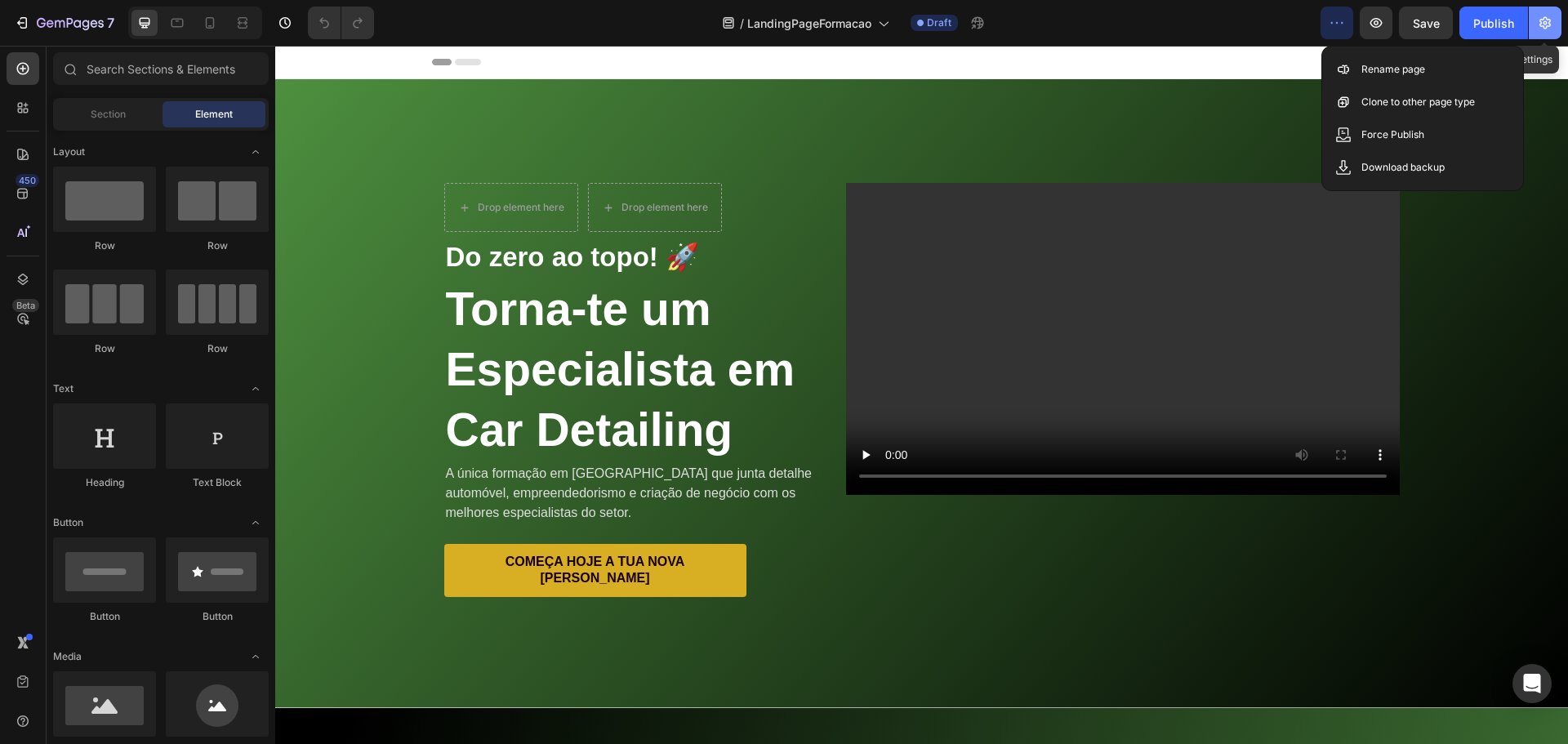
click at [1548, 28] on icon "button" at bounding box center [1545, 23] width 17 height 17
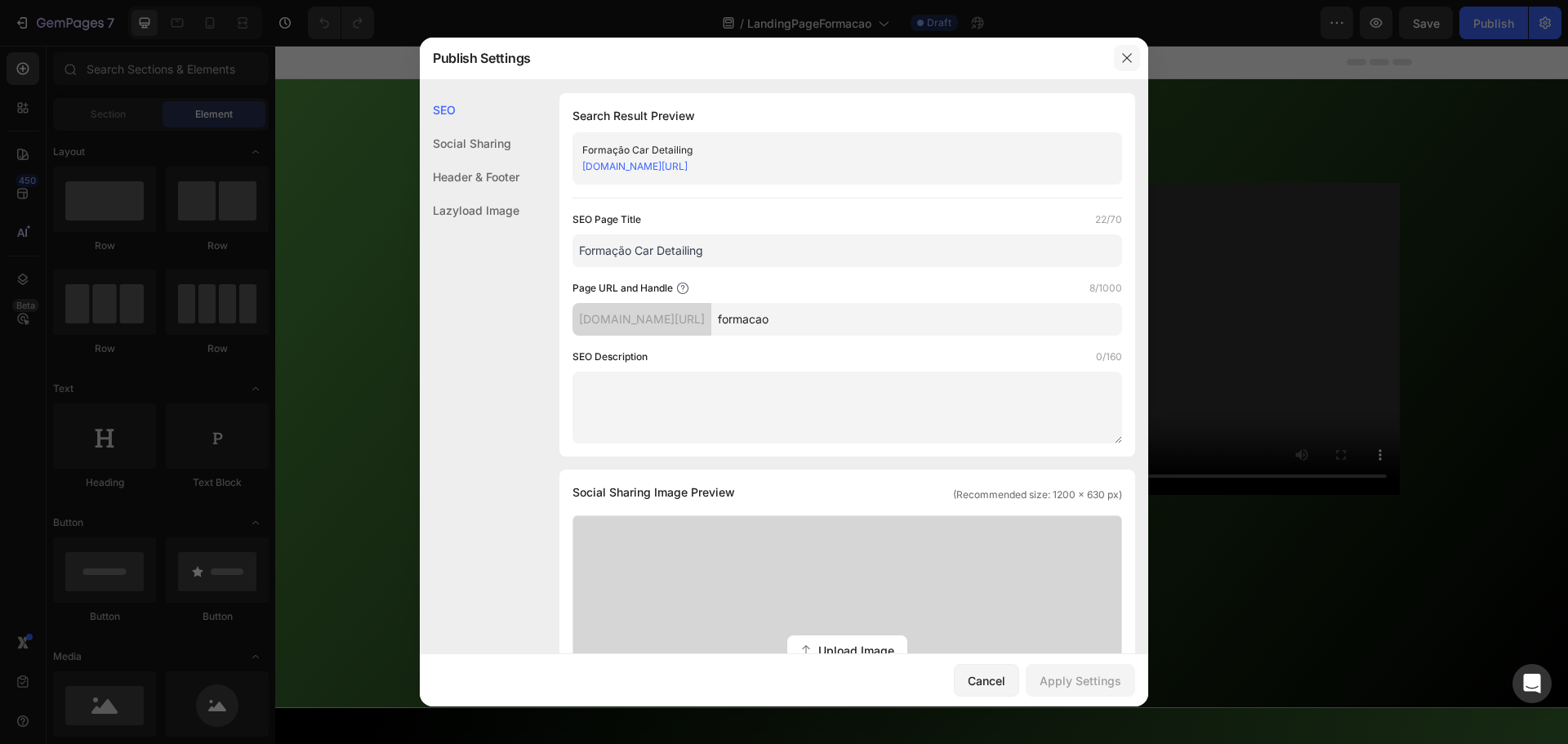
click at [1128, 51] on button "button" at bounding box center [1126, 58] width 26 height 26
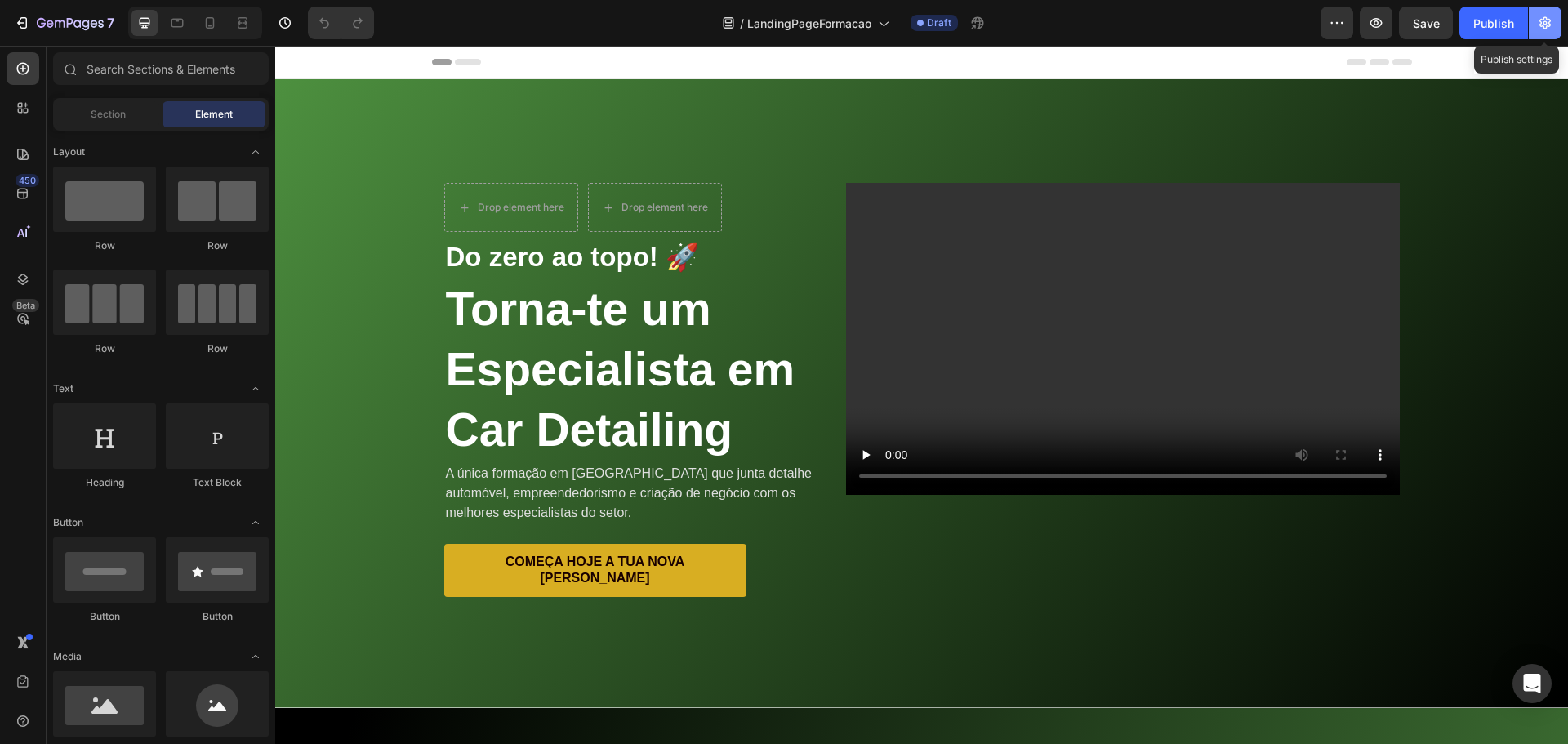
click at [1536, 18] on button "button" at bounding box center [1545, 23] width 33 height 33
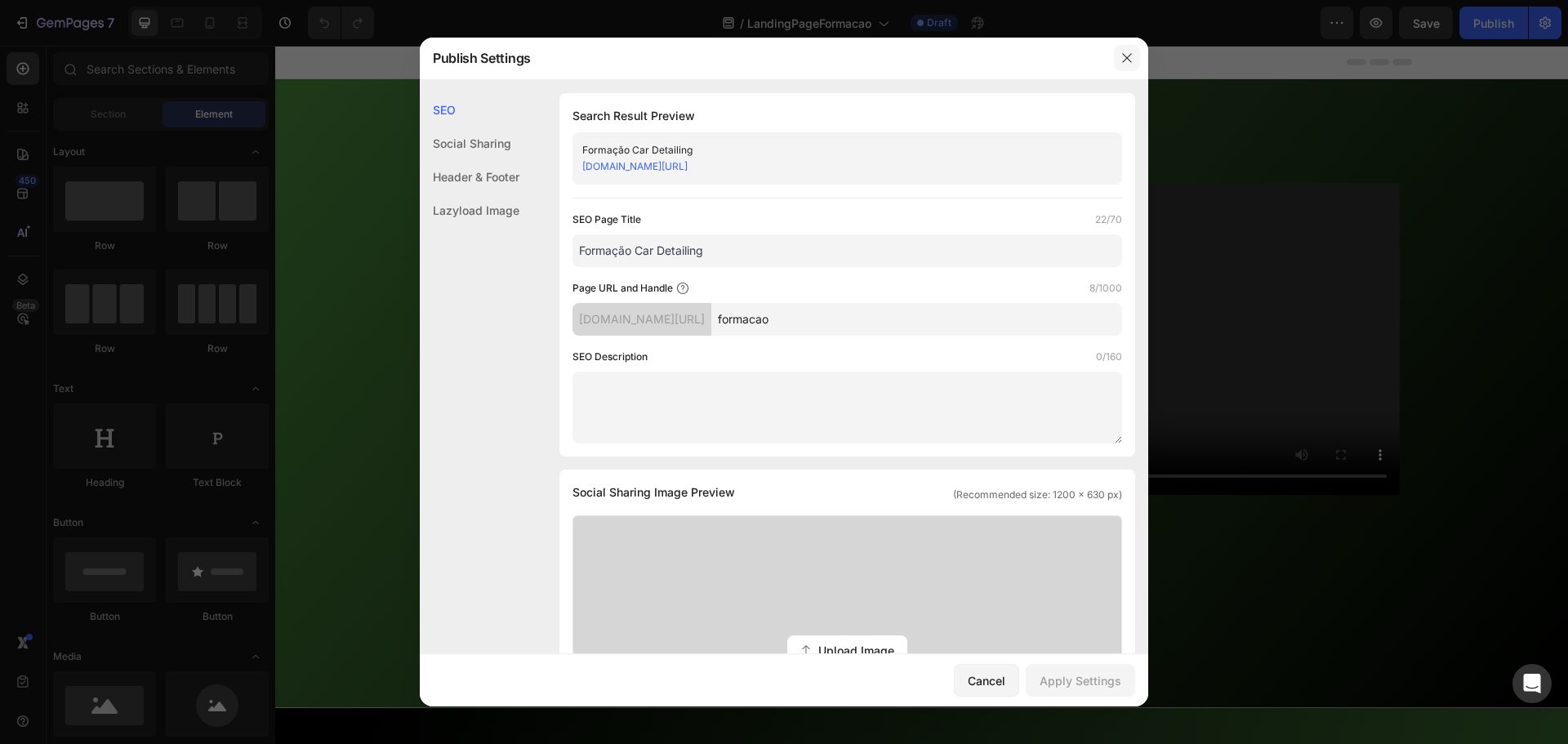
click at [1125, 52] on icon "button" at bounding box center [1127, 59] width 13 height 13
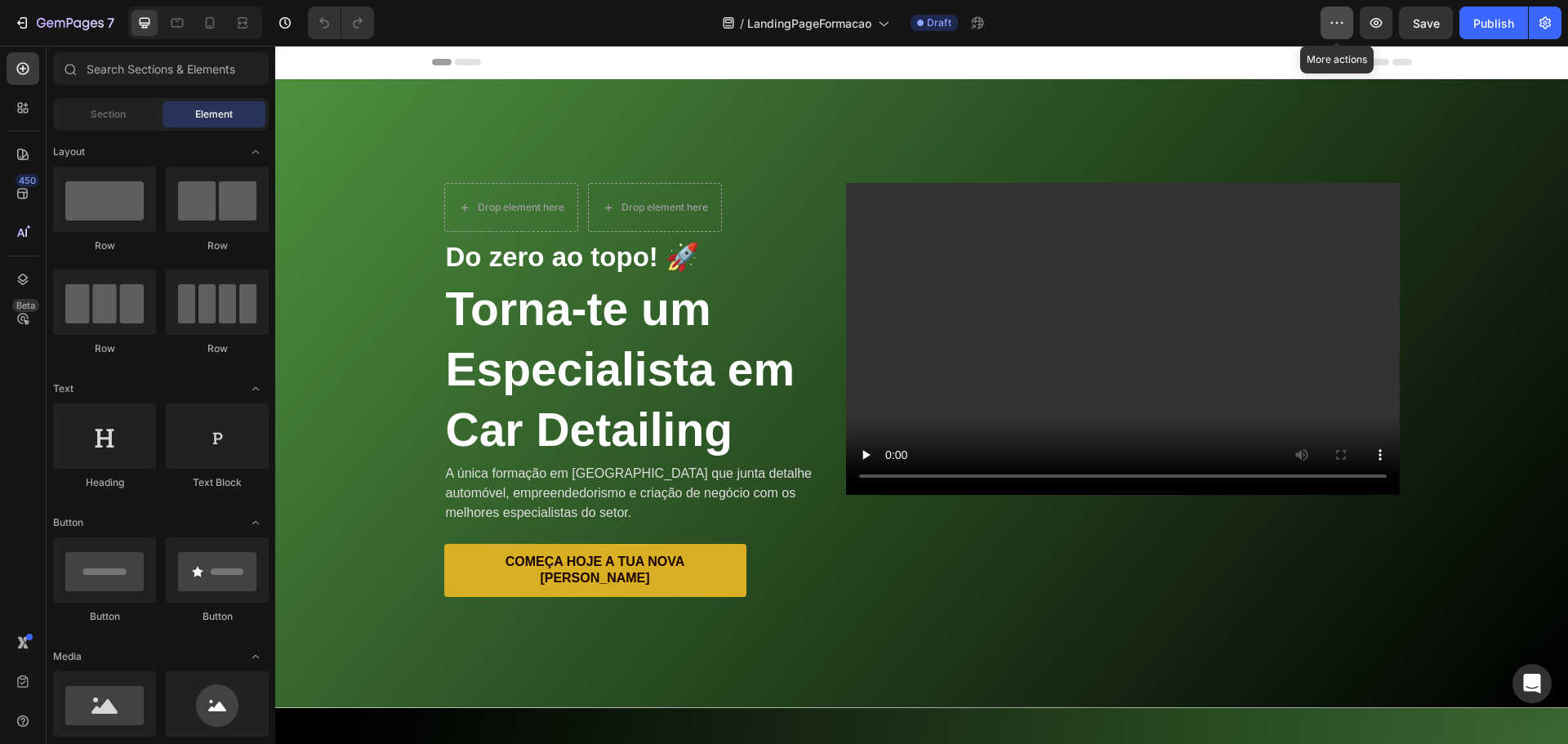
click at [1322, 25] on button "button" at bounding box center [1336, 23] width 33 height 33
